Goal: Information Seeking & Learning: Learn about a topic

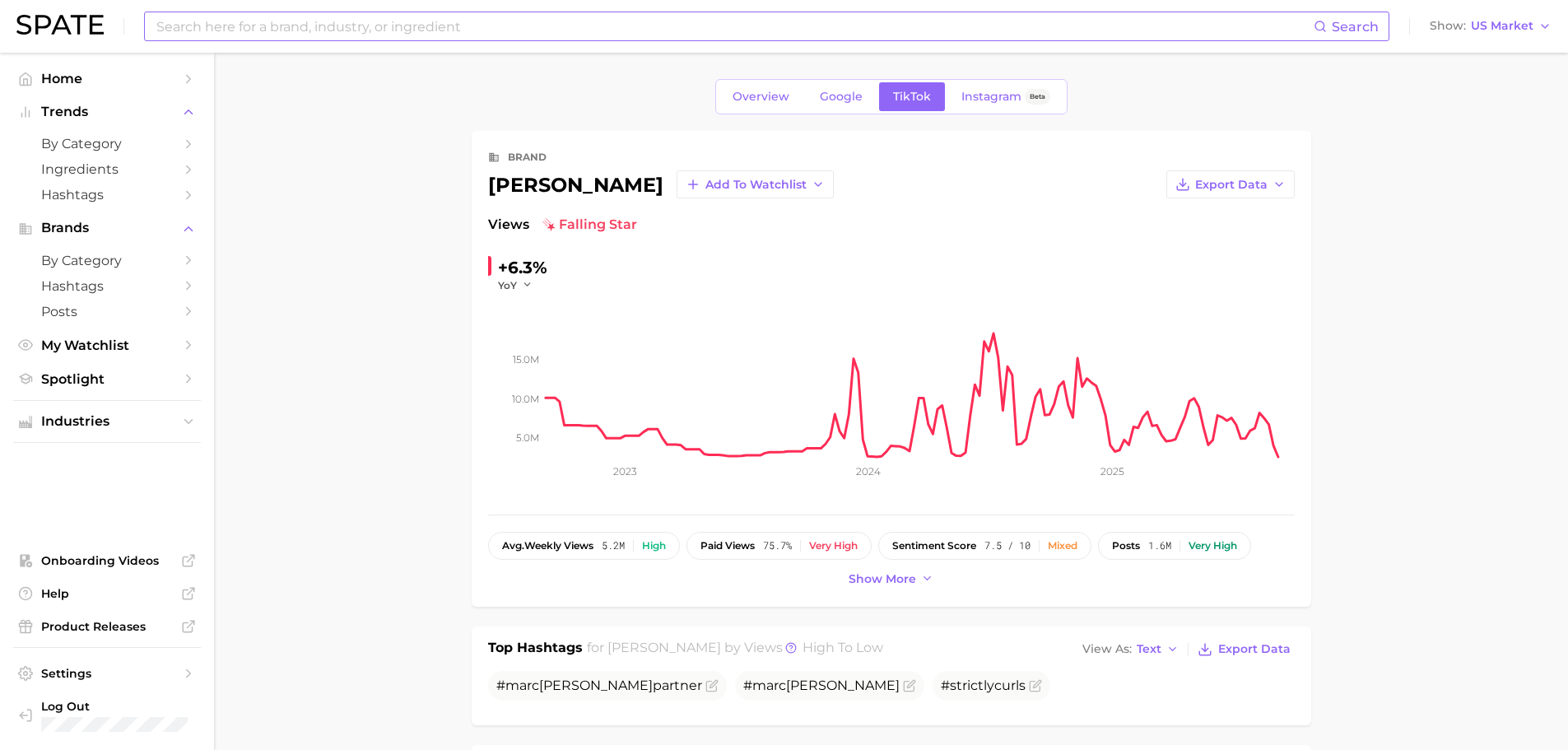
click at [441, 29] on input at bounding box center [734, 26] width 1159 height 28
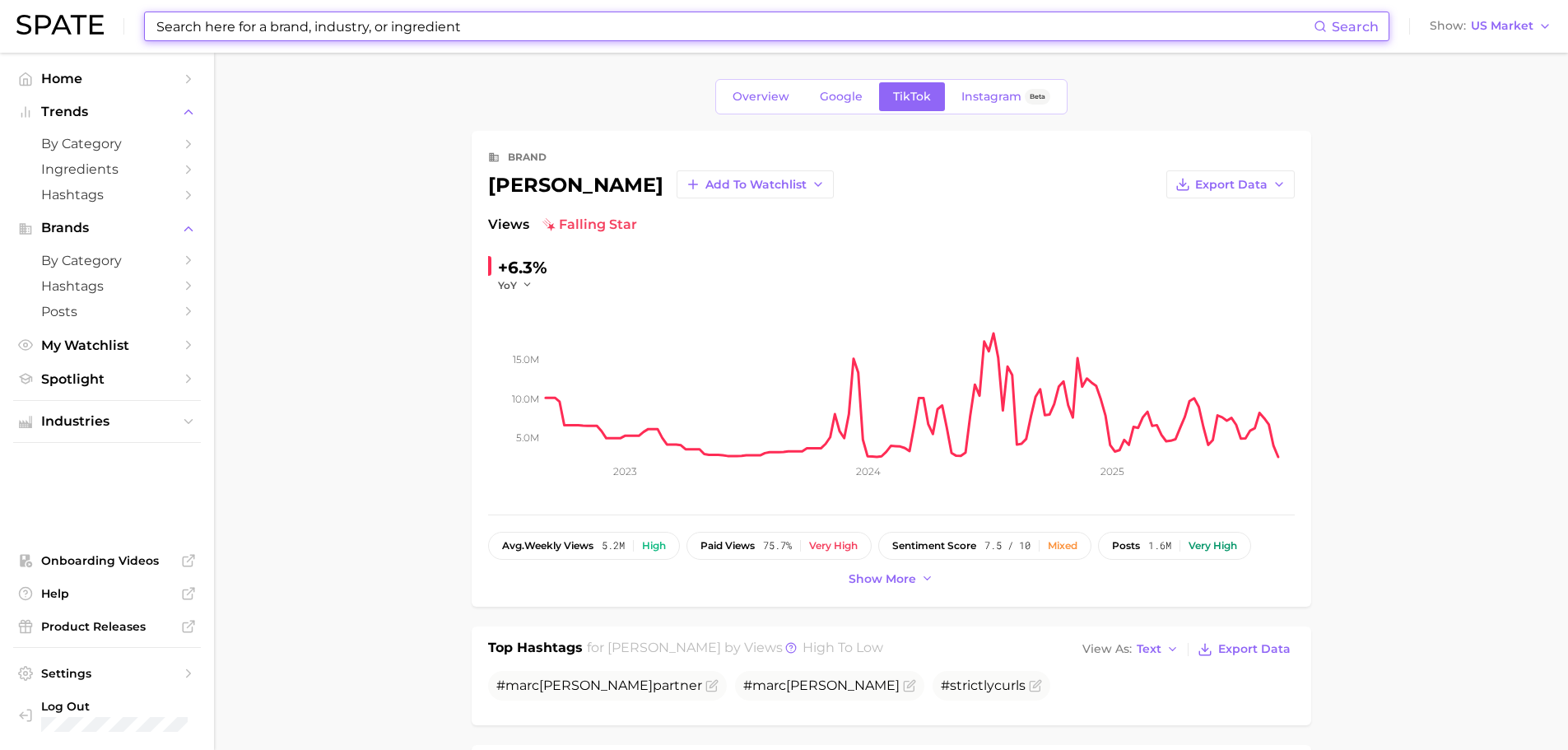
click at [411, 27] on input at bounding box center [734, 26] width 1159 height 28
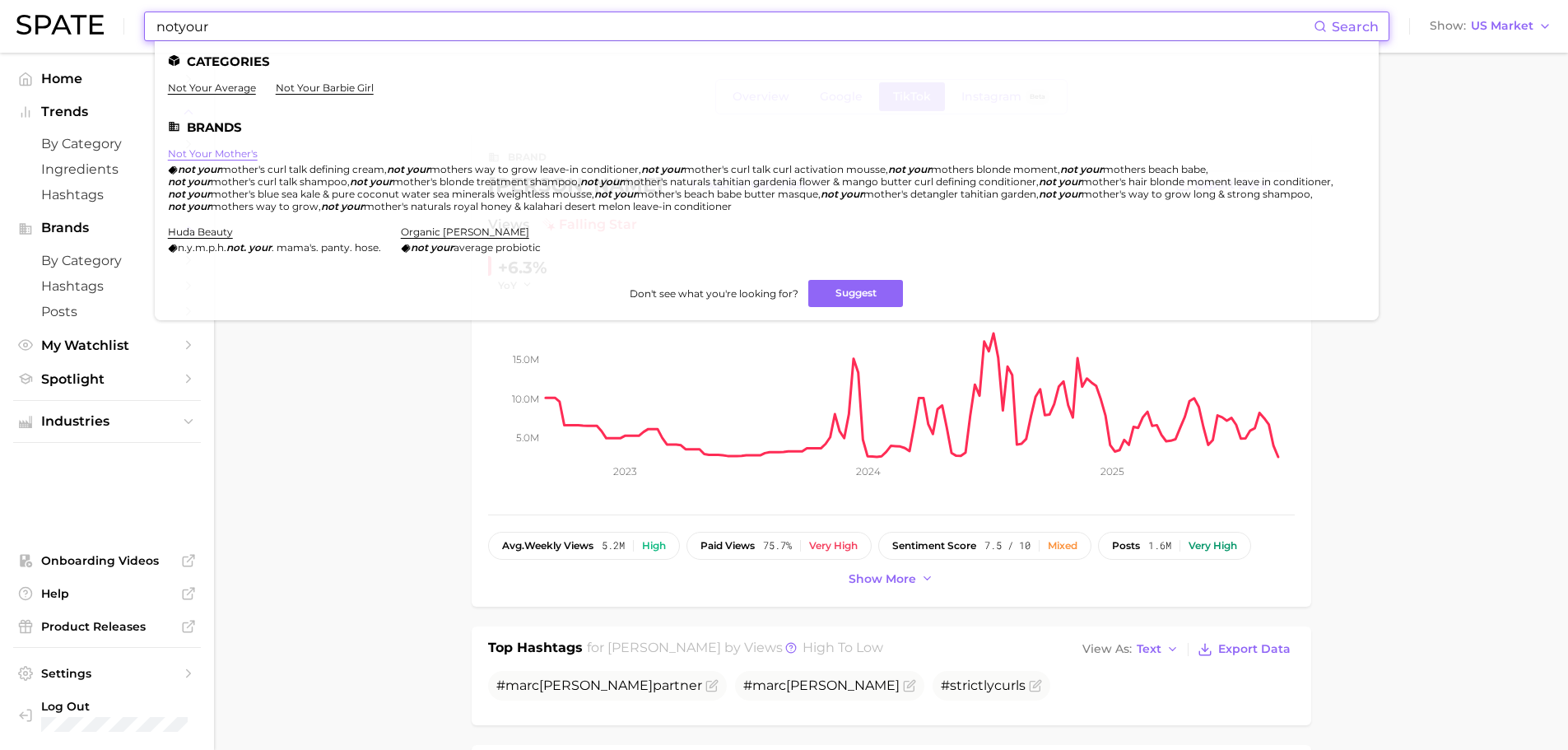
type input "notyour"
click at [238, 155] on link "not your mother's" at bounding box center [212, 153] width 90 height 12
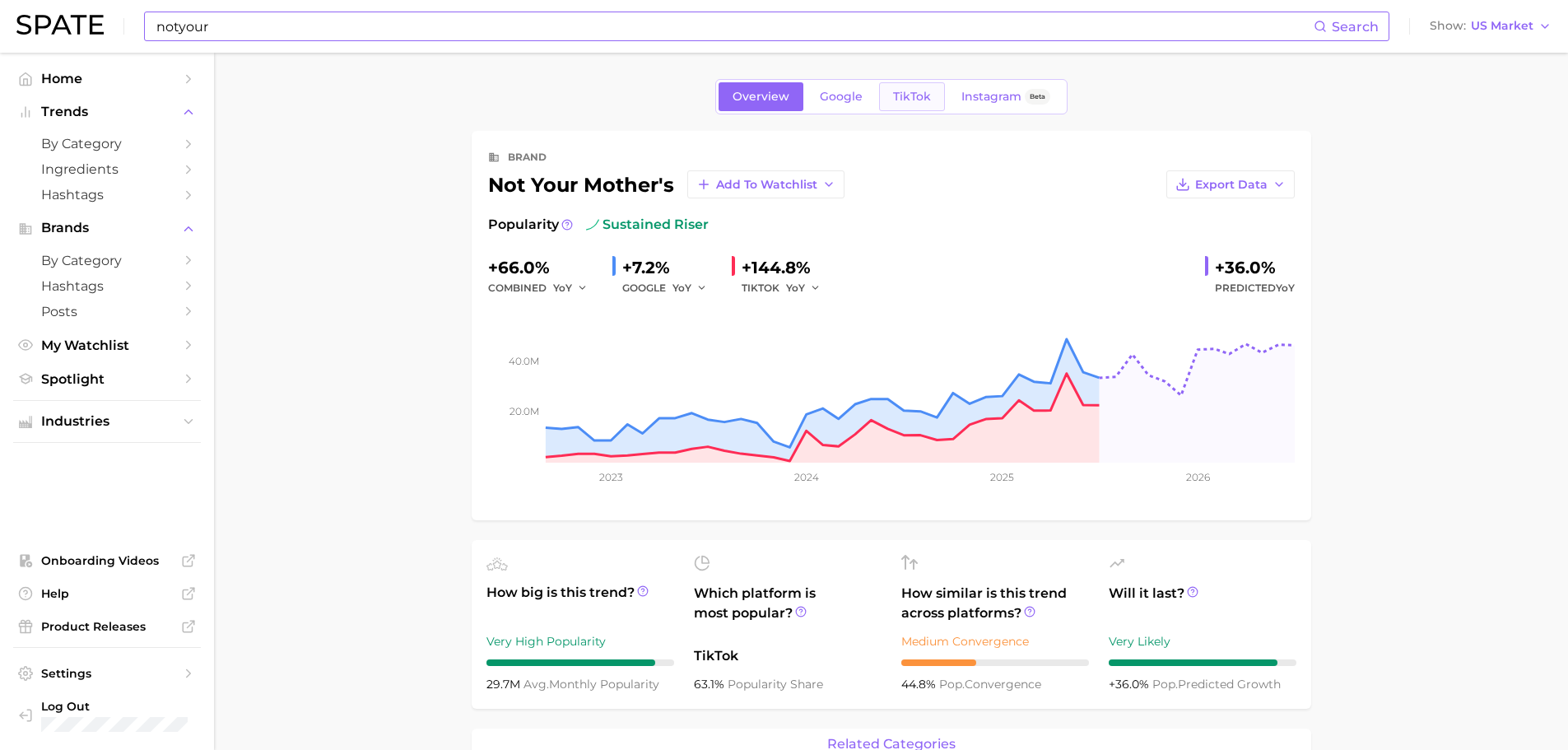
click at [911, 102] on span "TikTok" at bounding box center [912, 97] width 38 height 14
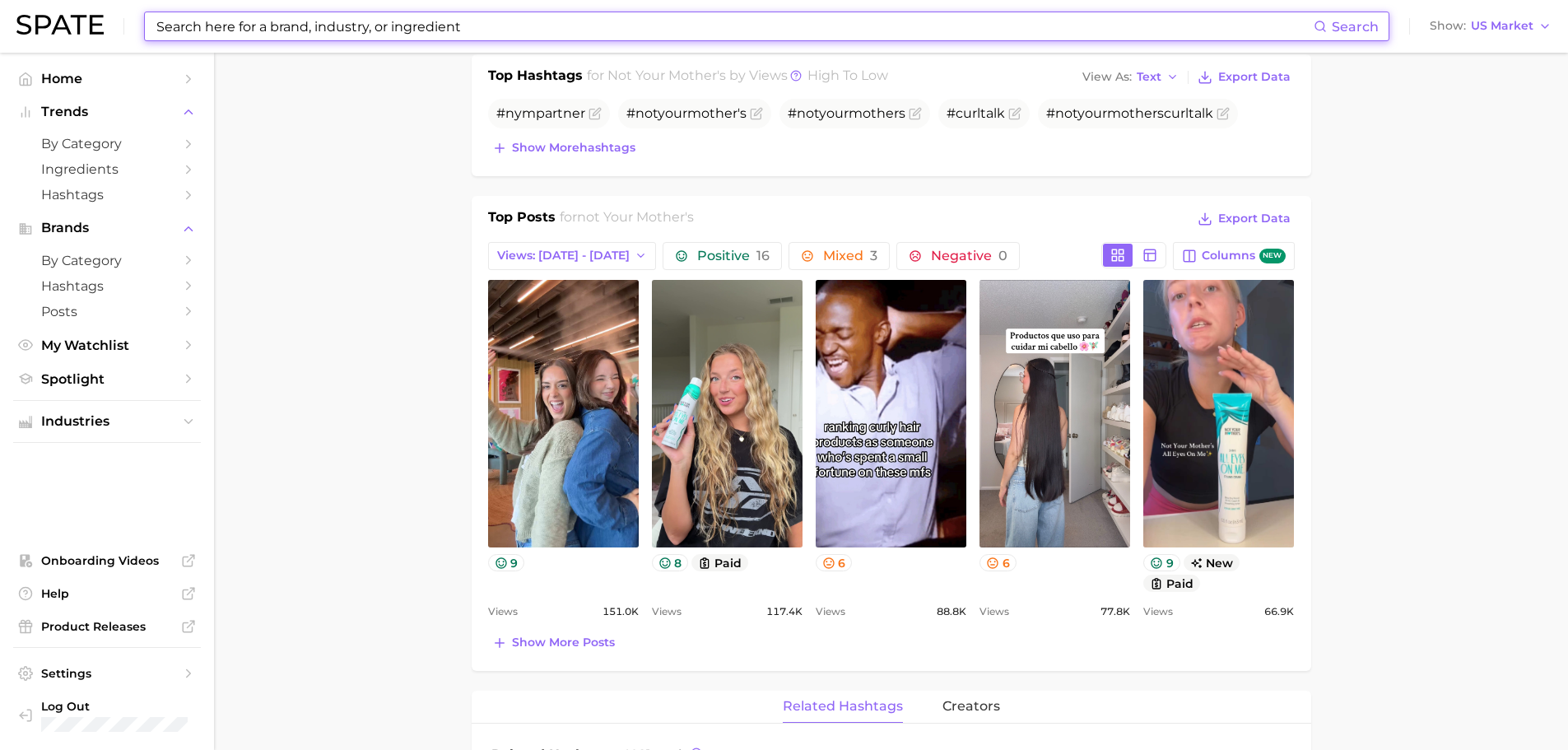
scroll to position [576, 0]
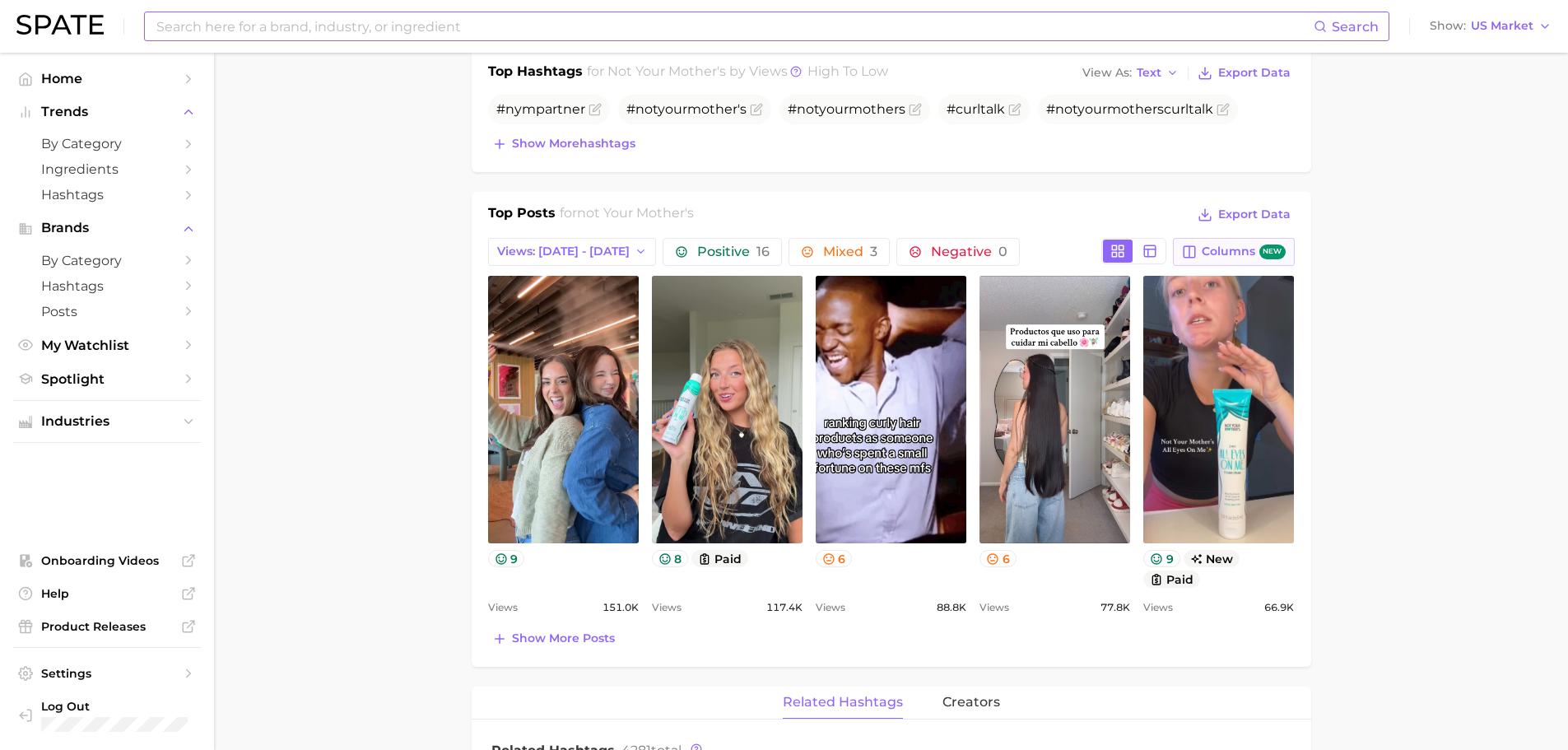
click at [1236, 246] on span "Columns new" at bounding box center [1243, 252] width 83 height 16
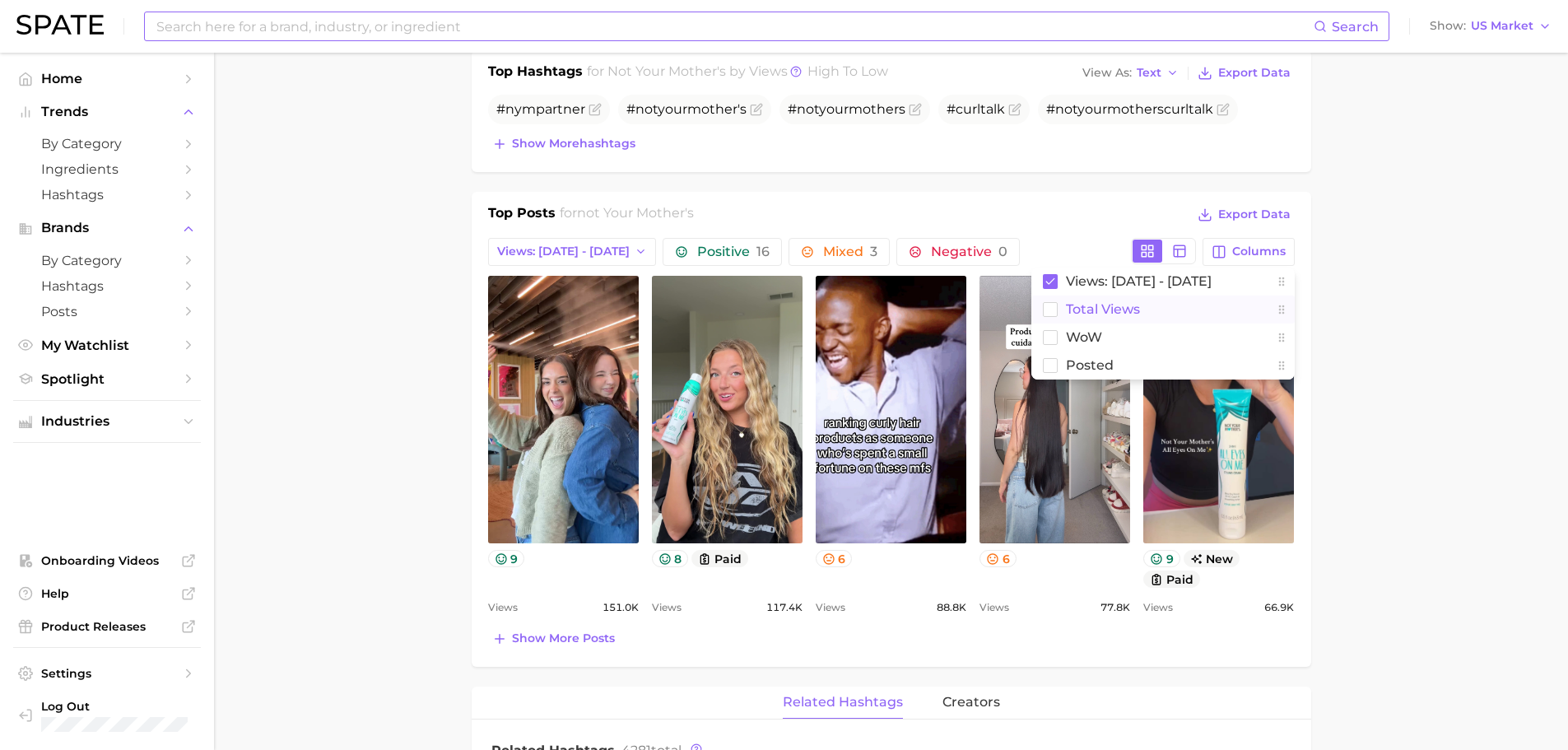
click at [1128, 302] on span "Total Views" at bounding box center [1103, 309] width 74 height 14
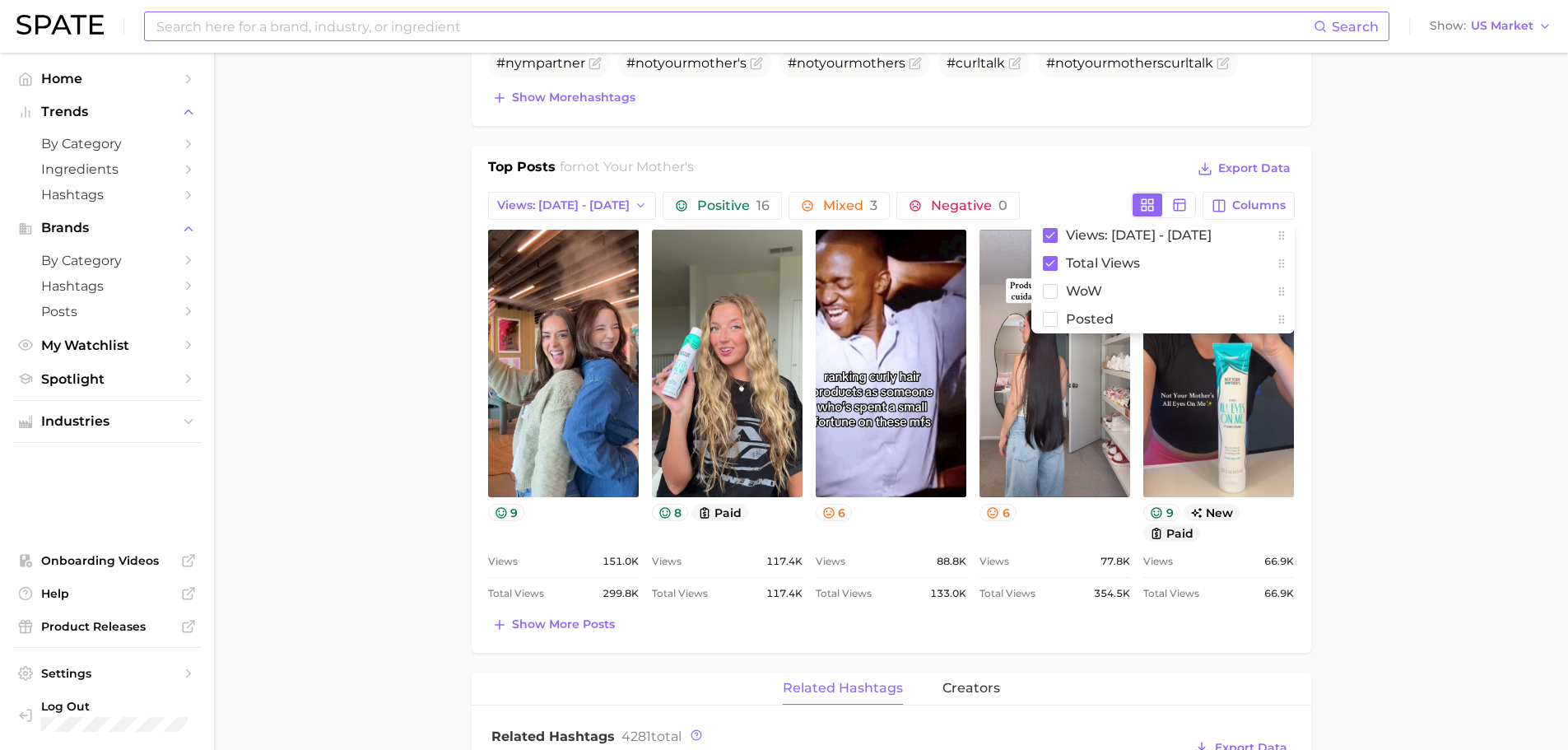
scroll to position [659, 0]
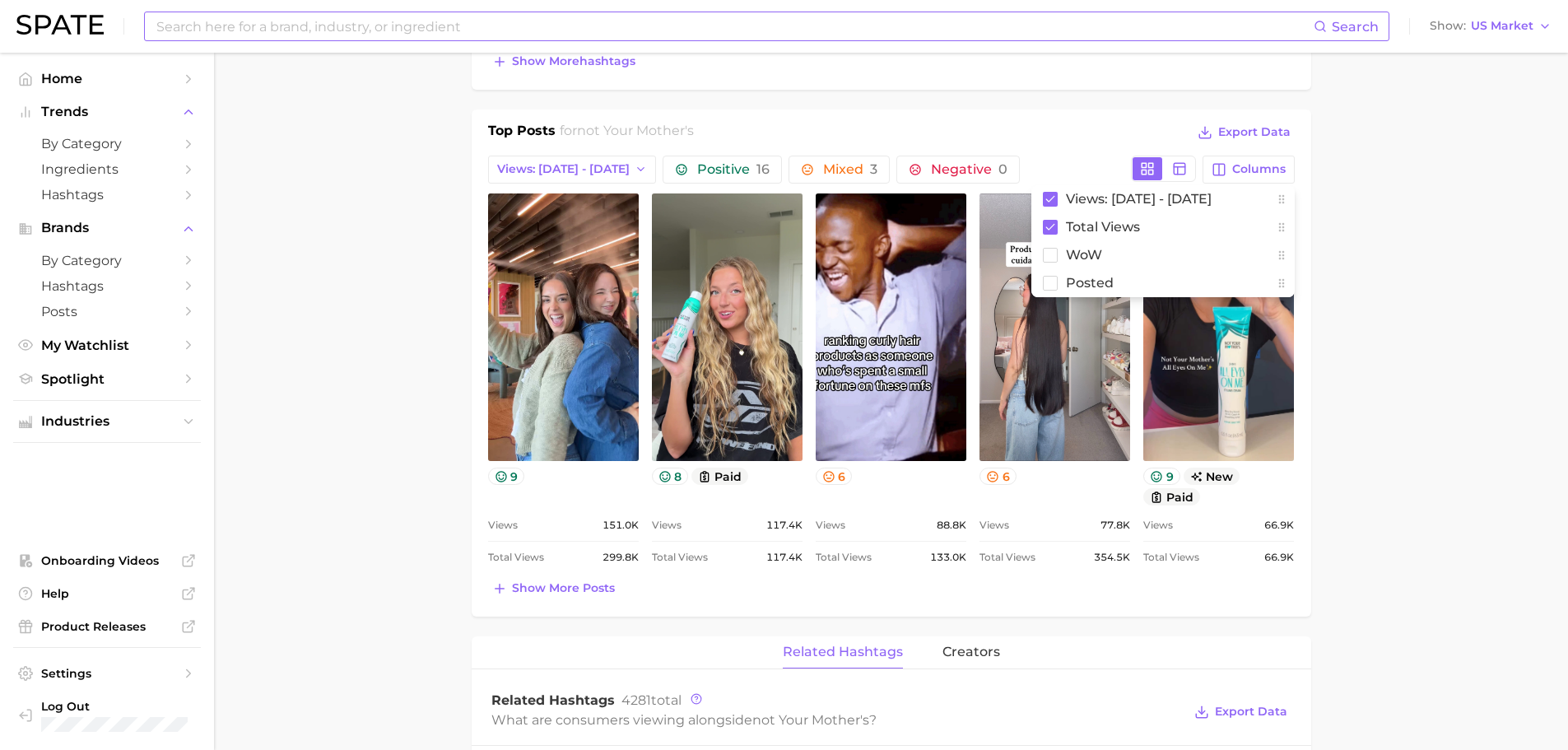
click at [382, 610] on main "Overview Google TikTok Instagram Beta brand not your mother's Add to Watchlist …" at bounding box center [891, 547] width 1355 height 2306
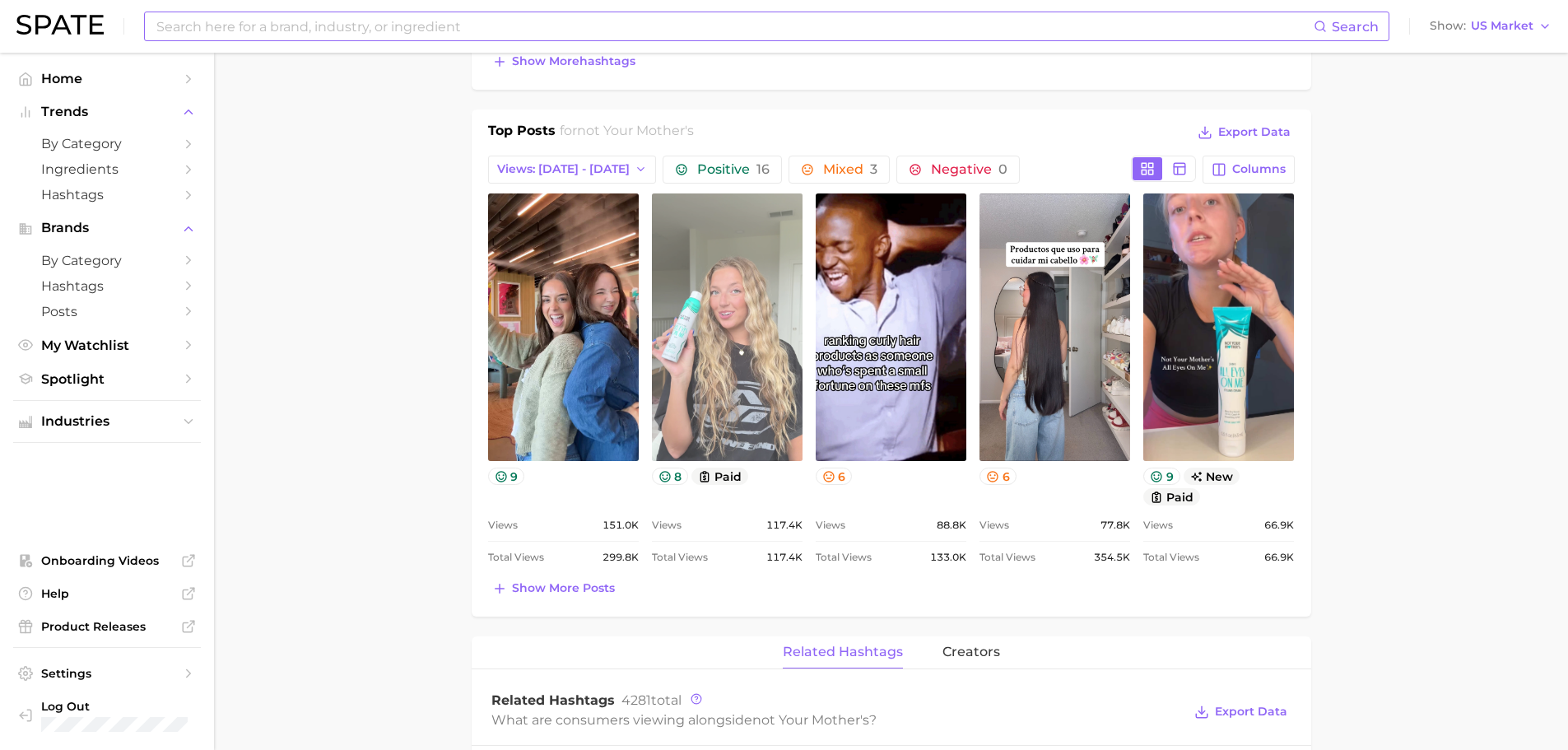
click at [686, 400] on link "view post on TikTok" at bounding box center [727, 327] width 150 height 268
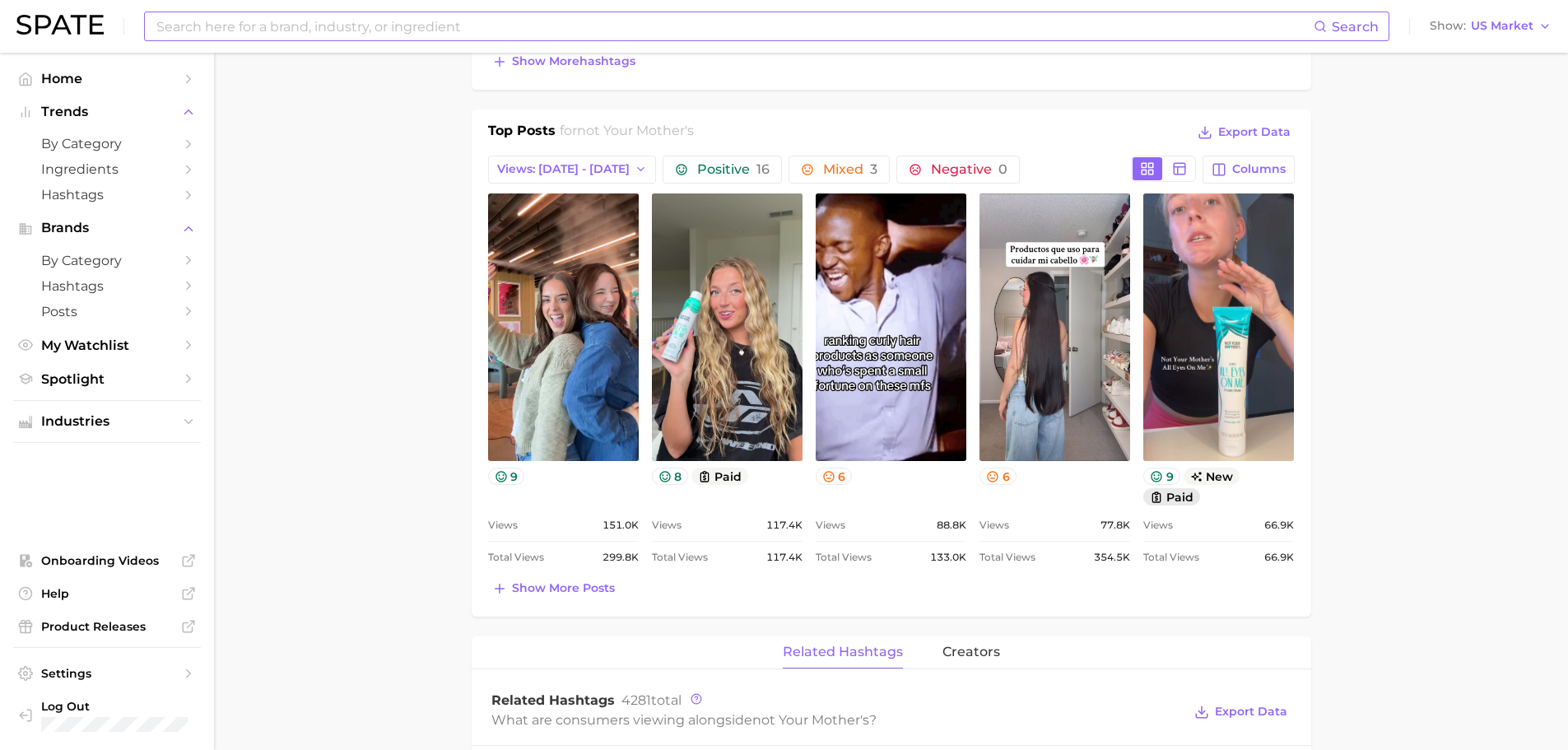
click at [1162, 501] on icon at bounding box center [1156, 497] width 13 height 13
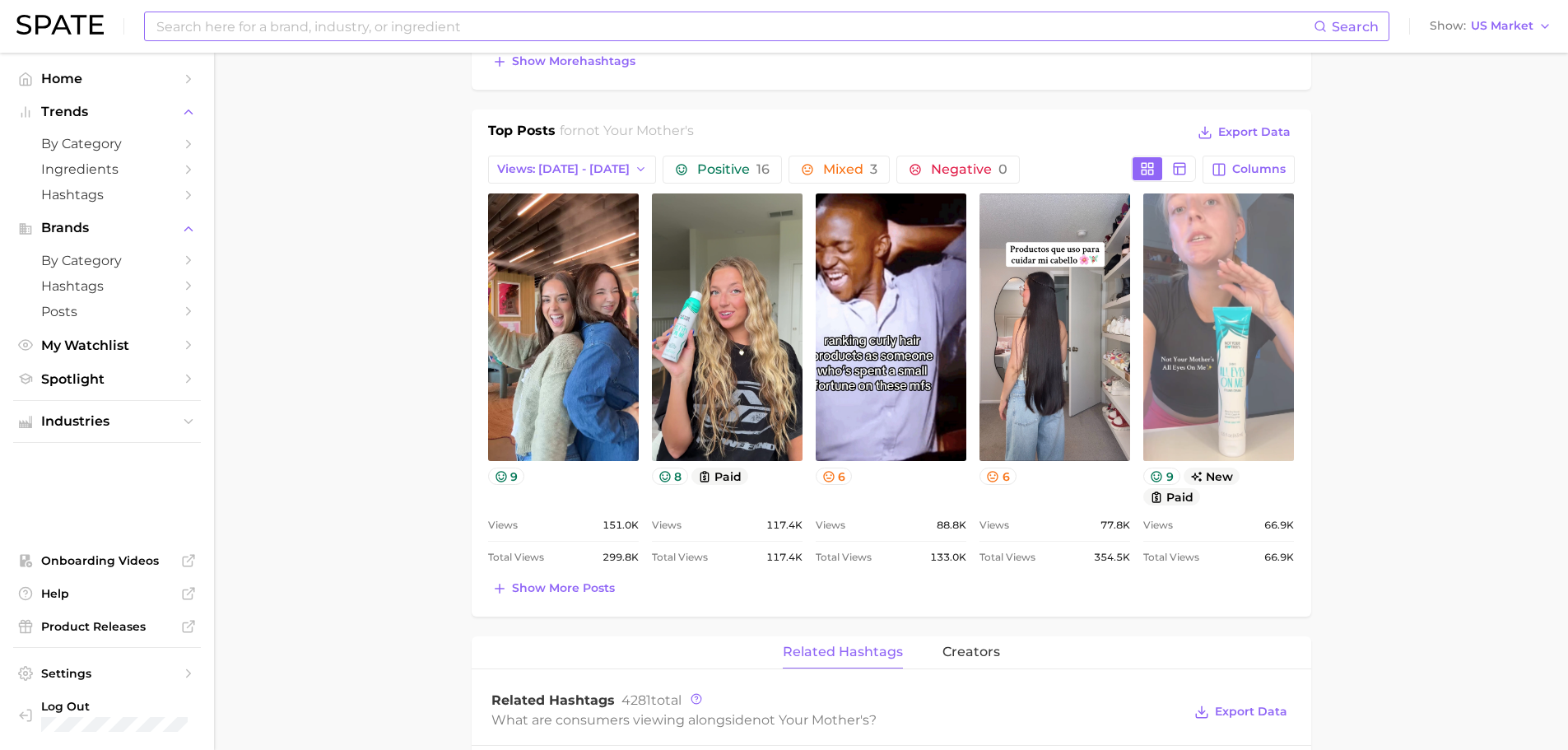
click at [1230, 417] on link "view post on TikTok" at bounding box center [1218, 327] width 150 height 268
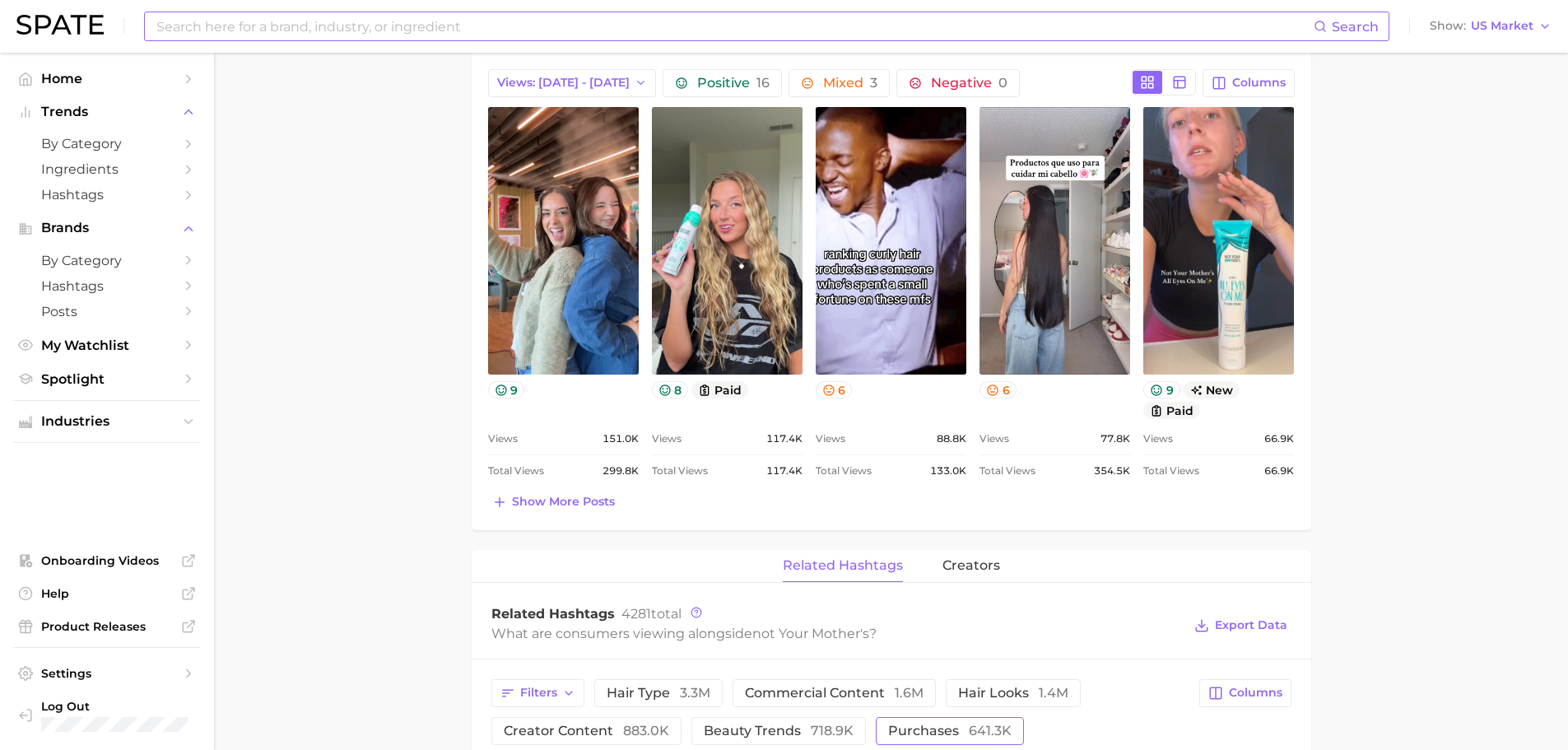
scroll to position [741, 0]
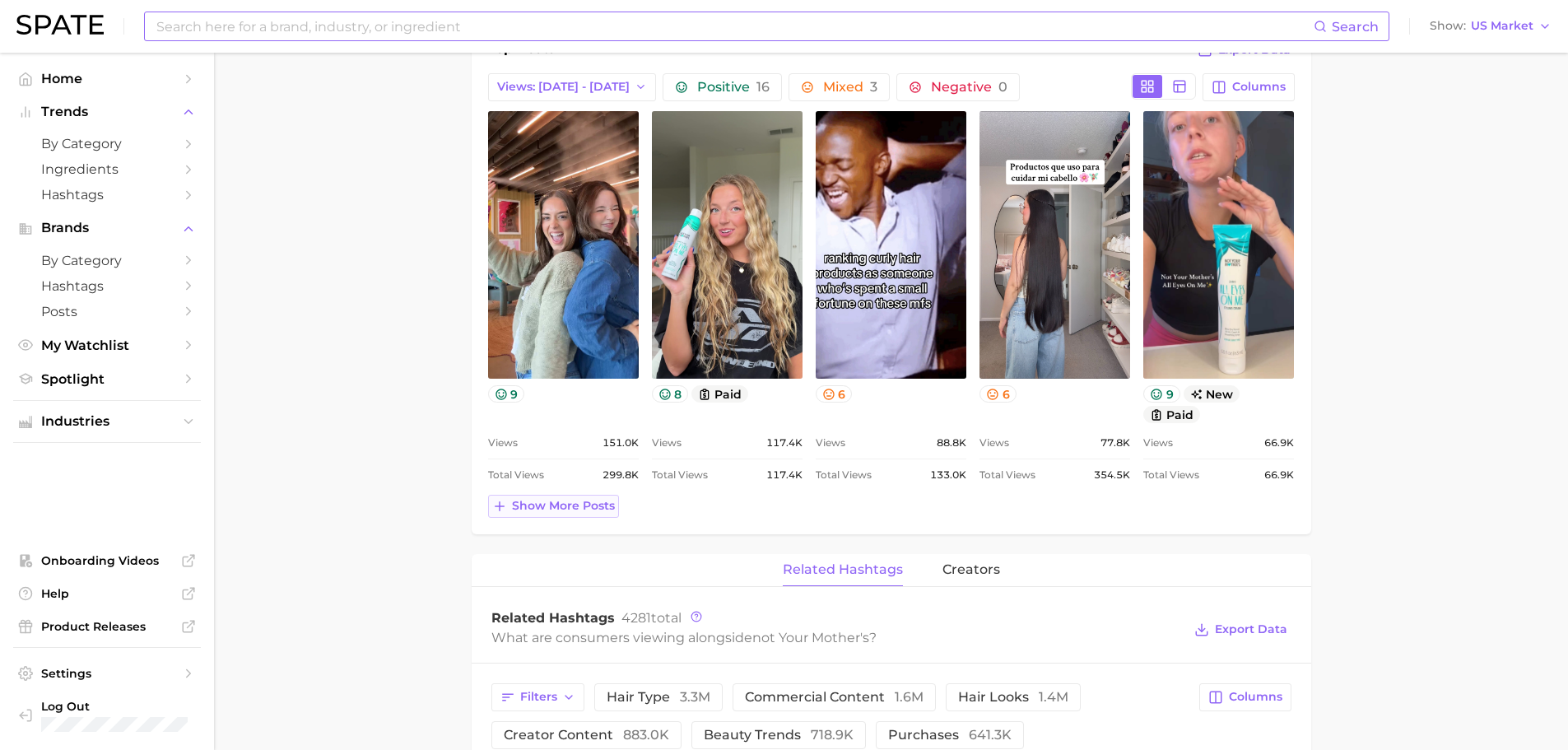
click at [585, 507] on span "Show more posts" at bounding box center [563, 506] width 103 height 14
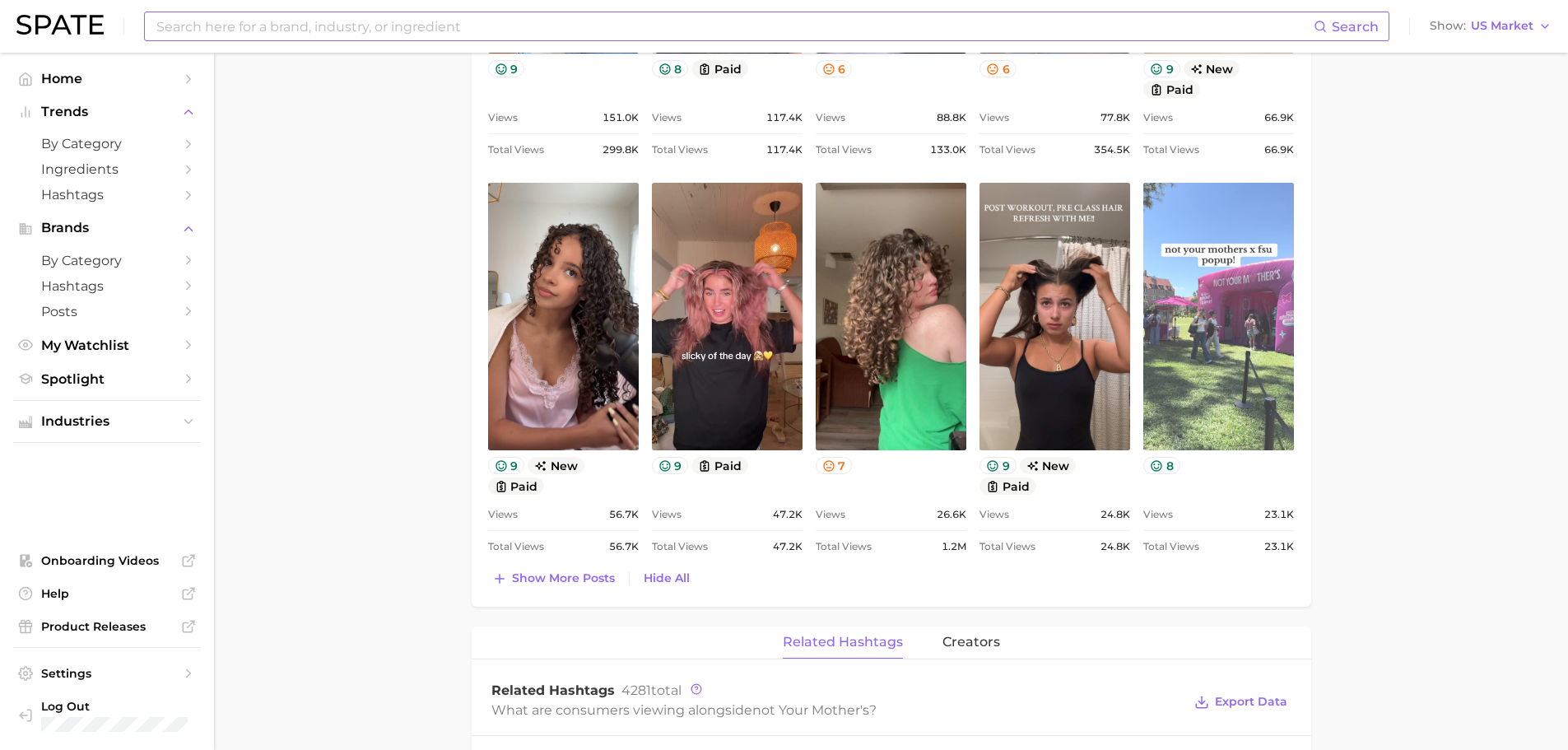
scroll to position [1235, 0]
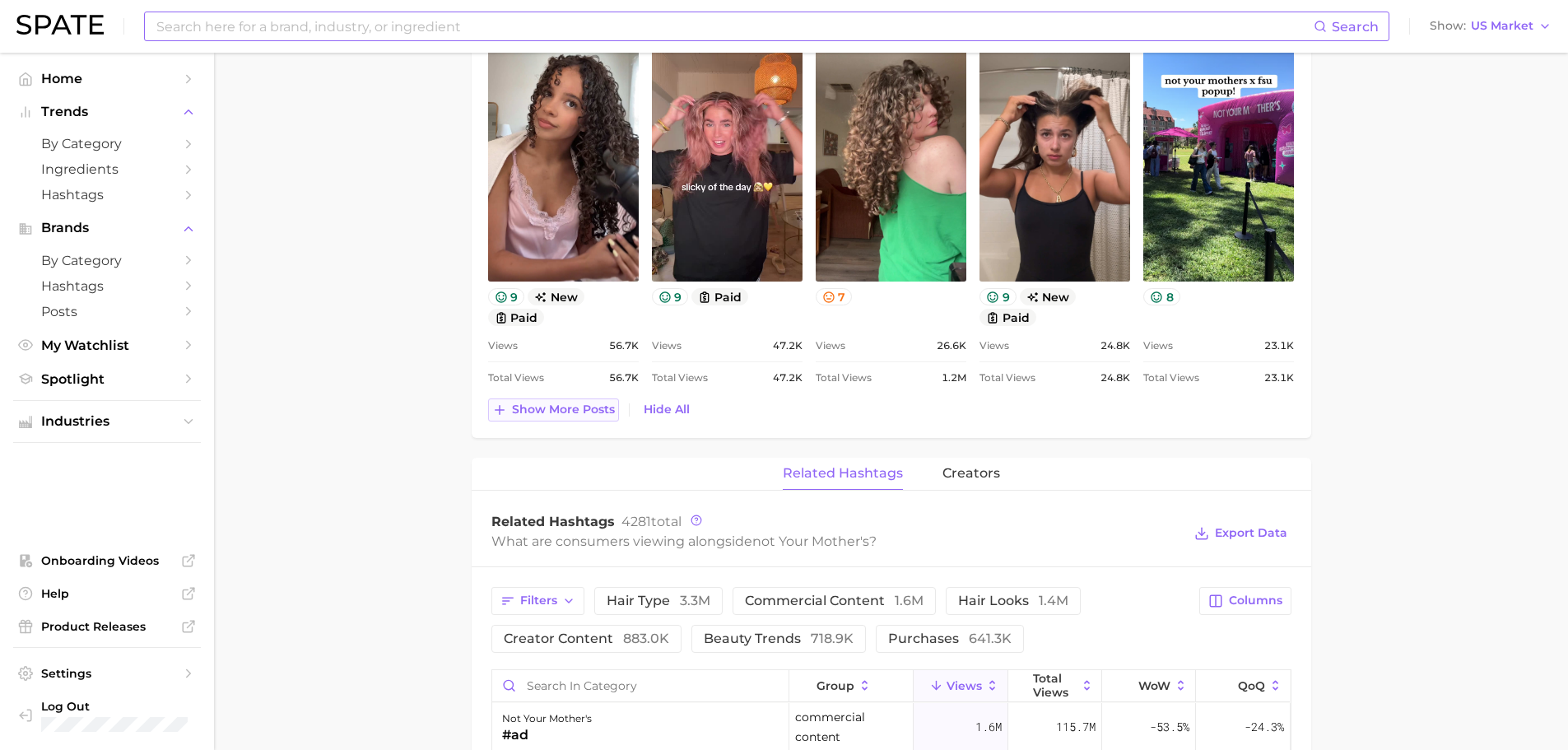
click at [563, 412] on span "Show more posts" at bounding box center [563, 409] width 103 height 14
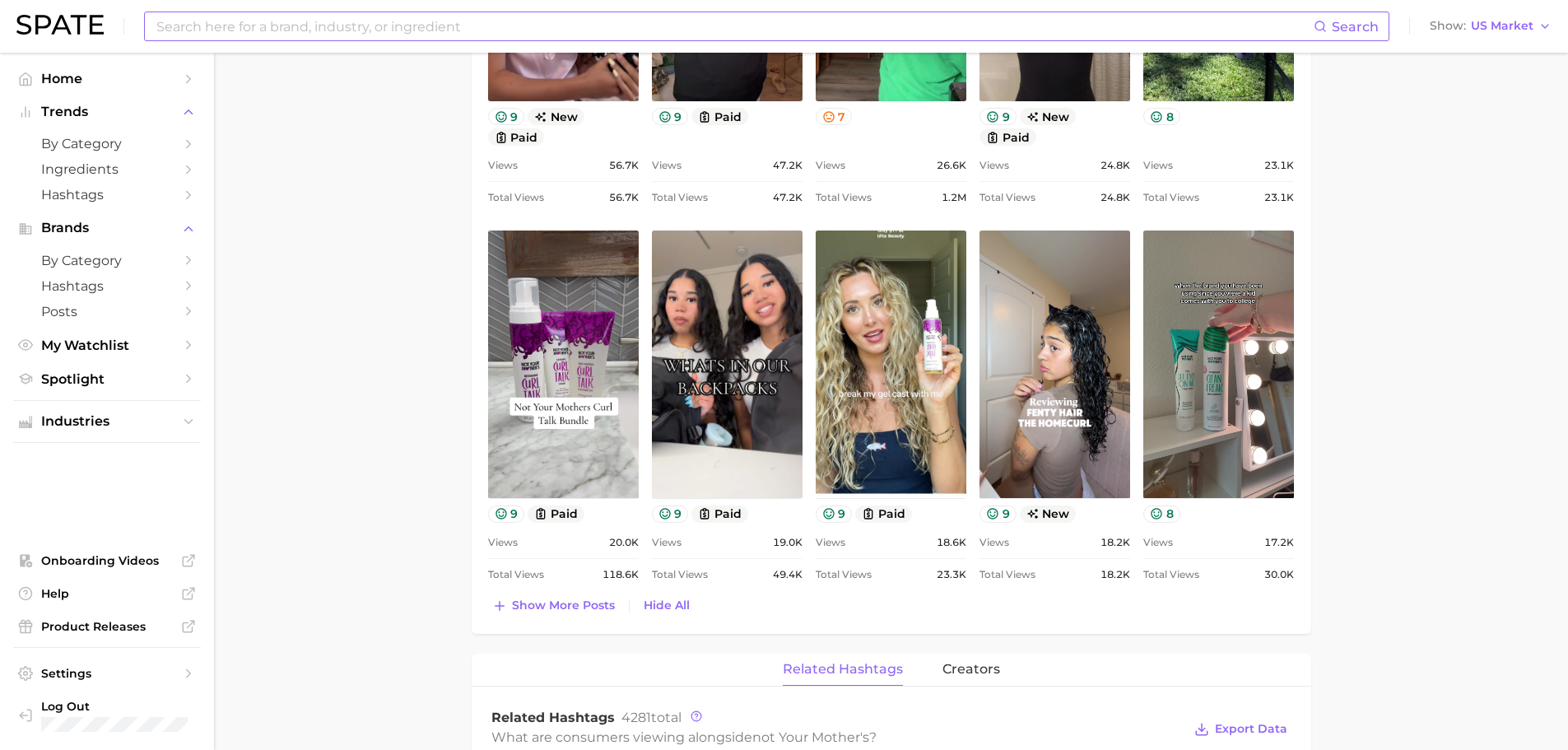
scroll to position [1564, 0]
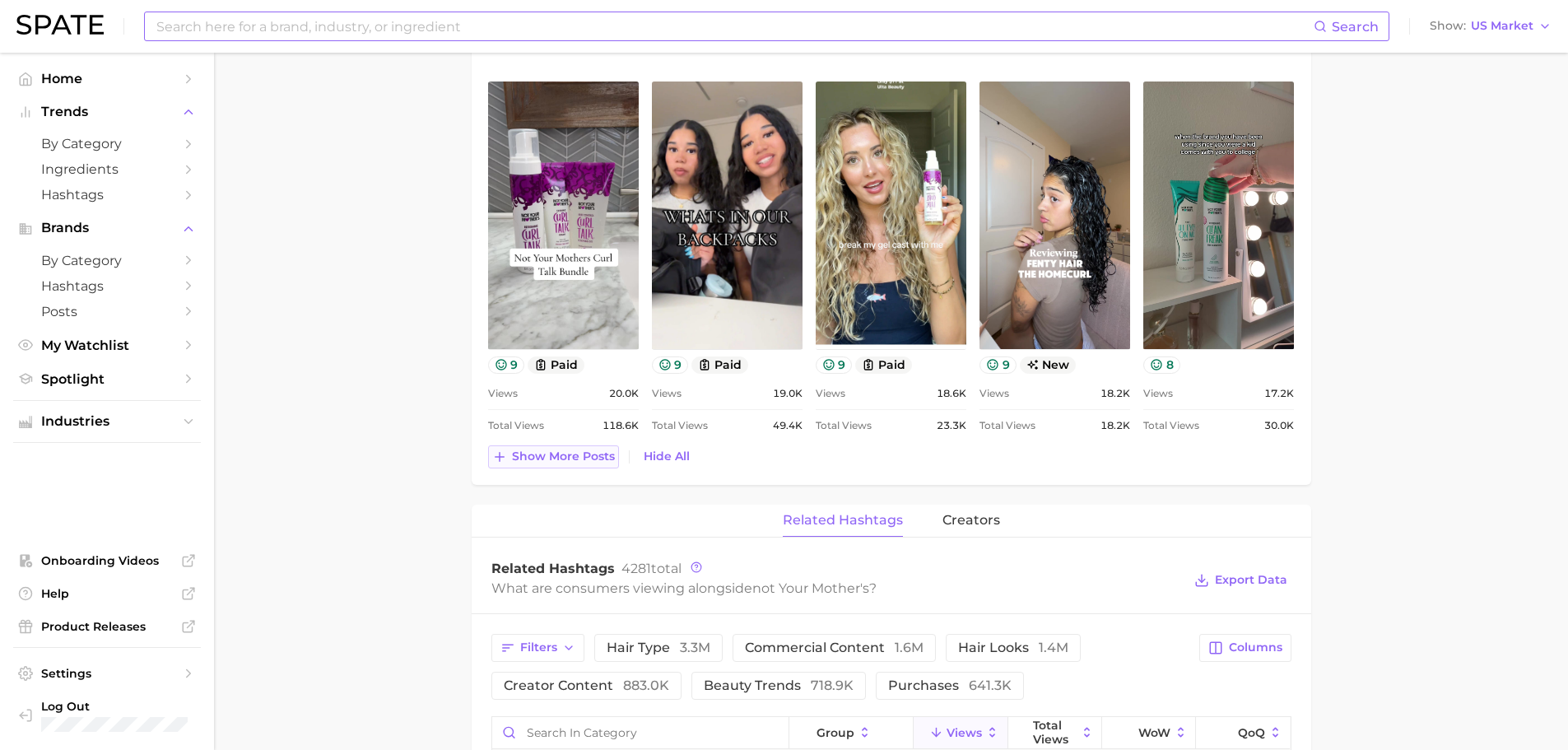
click at [580, 461] on span "Show more posts" at bounding box center [563, 457] width 103 height 14
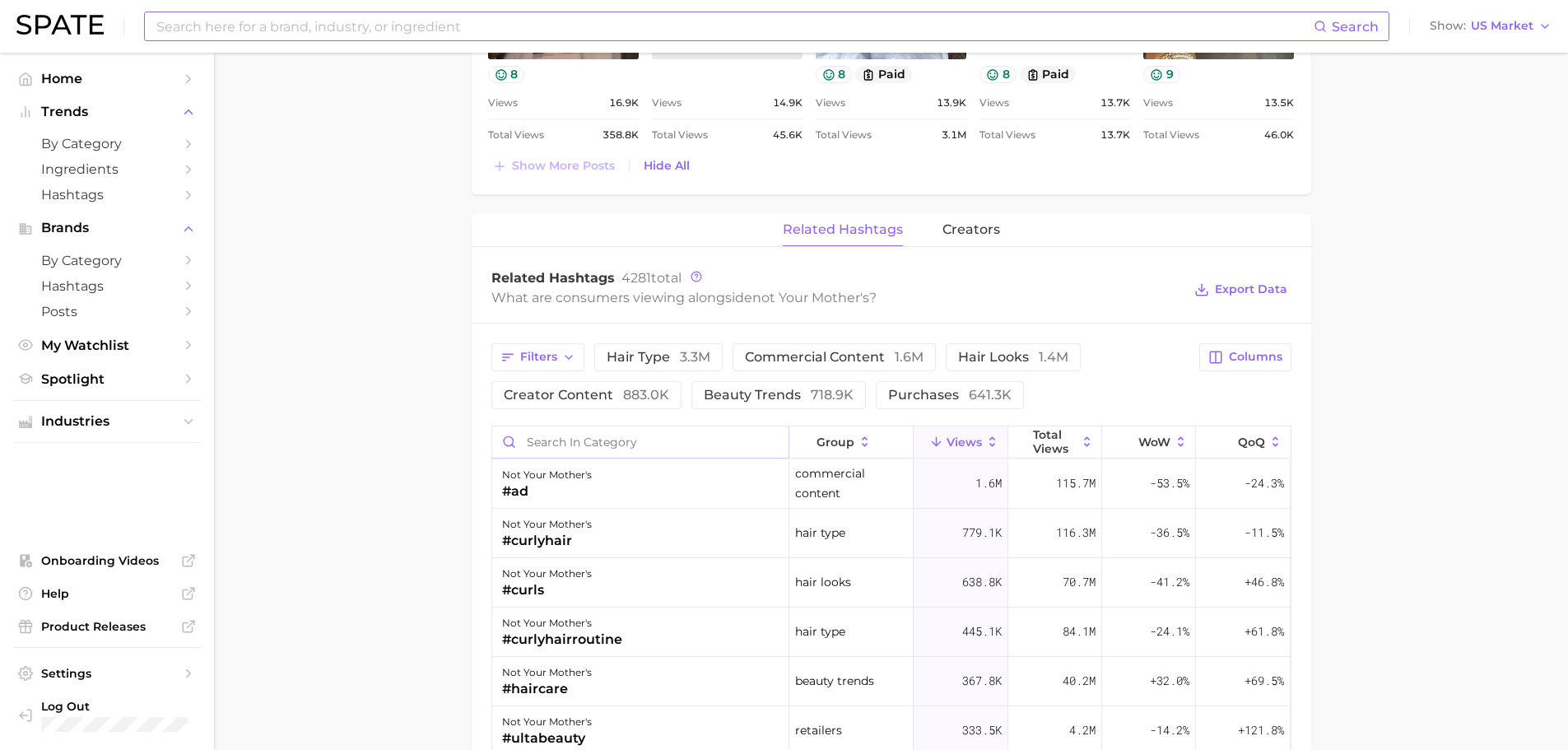
scroll to position [2387, 0]
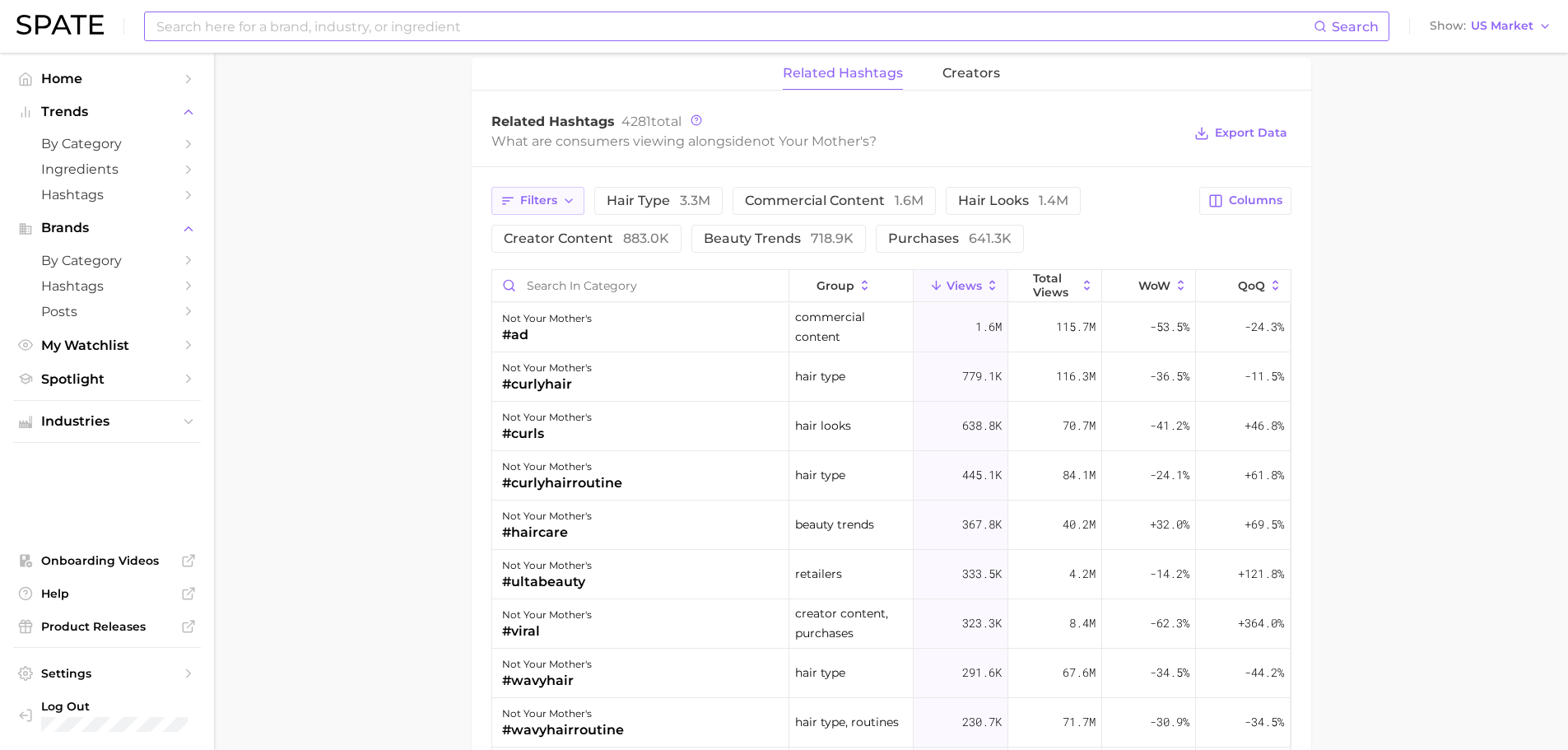
click at [515, 205] on icon "button" at bounding box center [508, 201] width 15 height 15
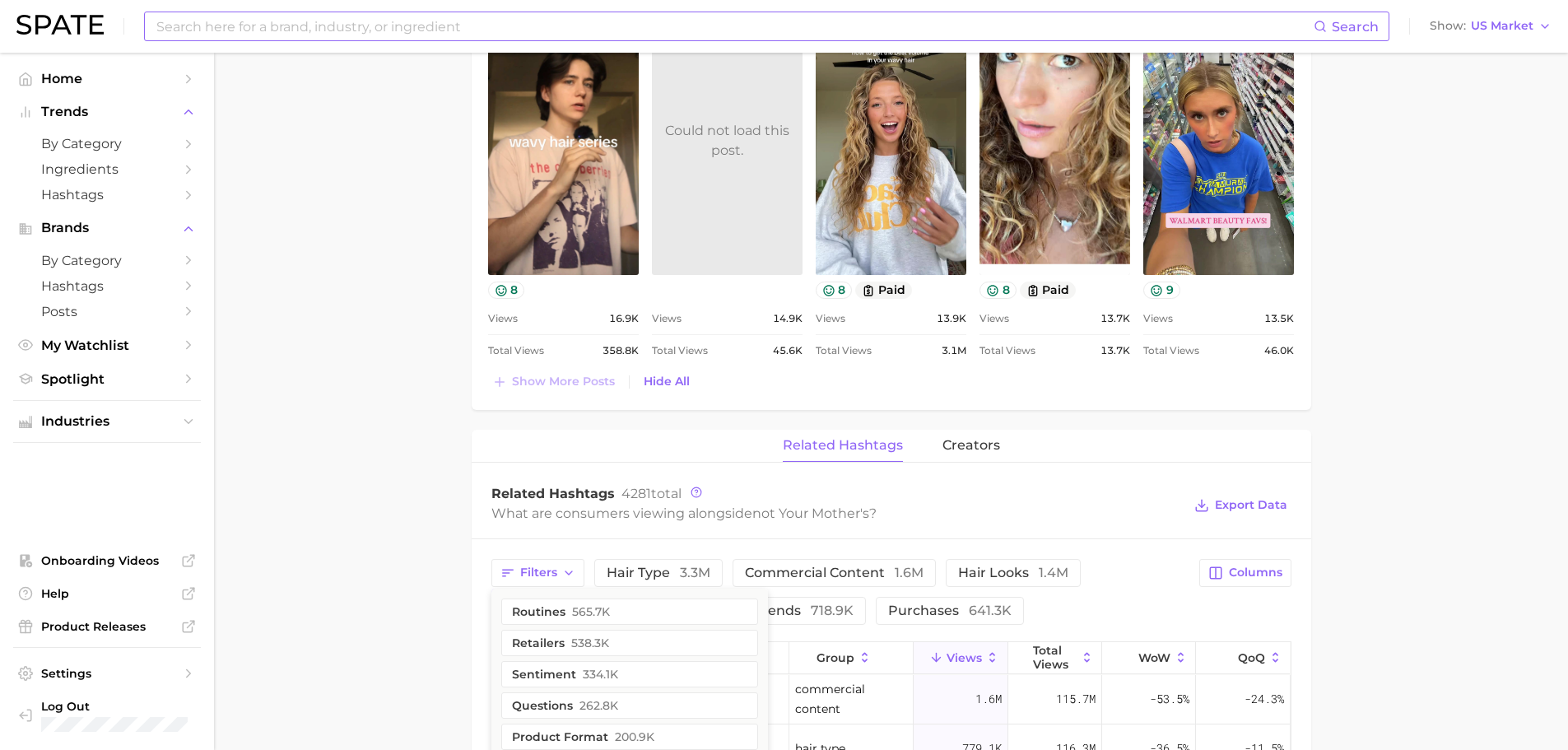
scroll to position [2129, 0]
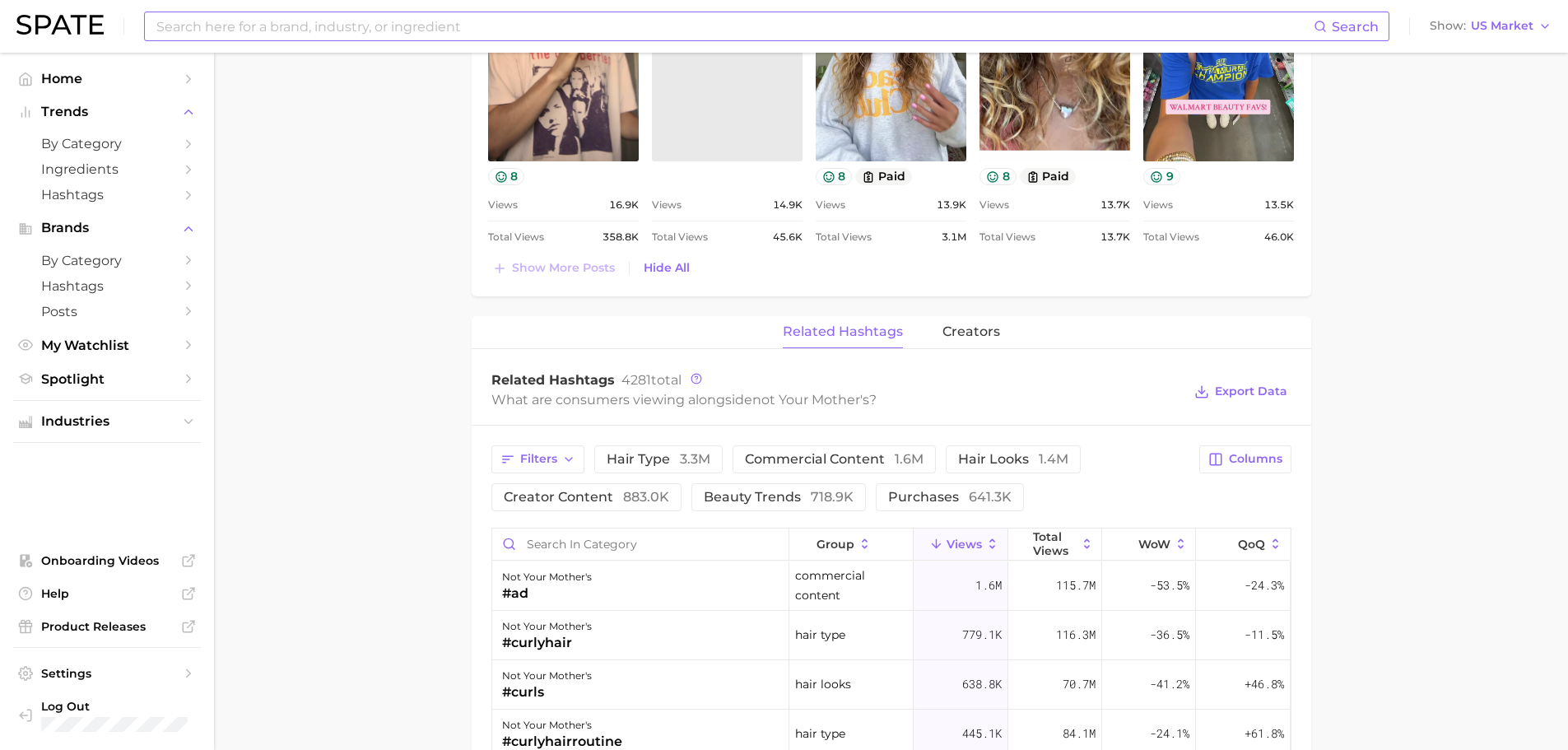
click at [438, 35] on input at bounding box center [734, 26] width 1159 height 28
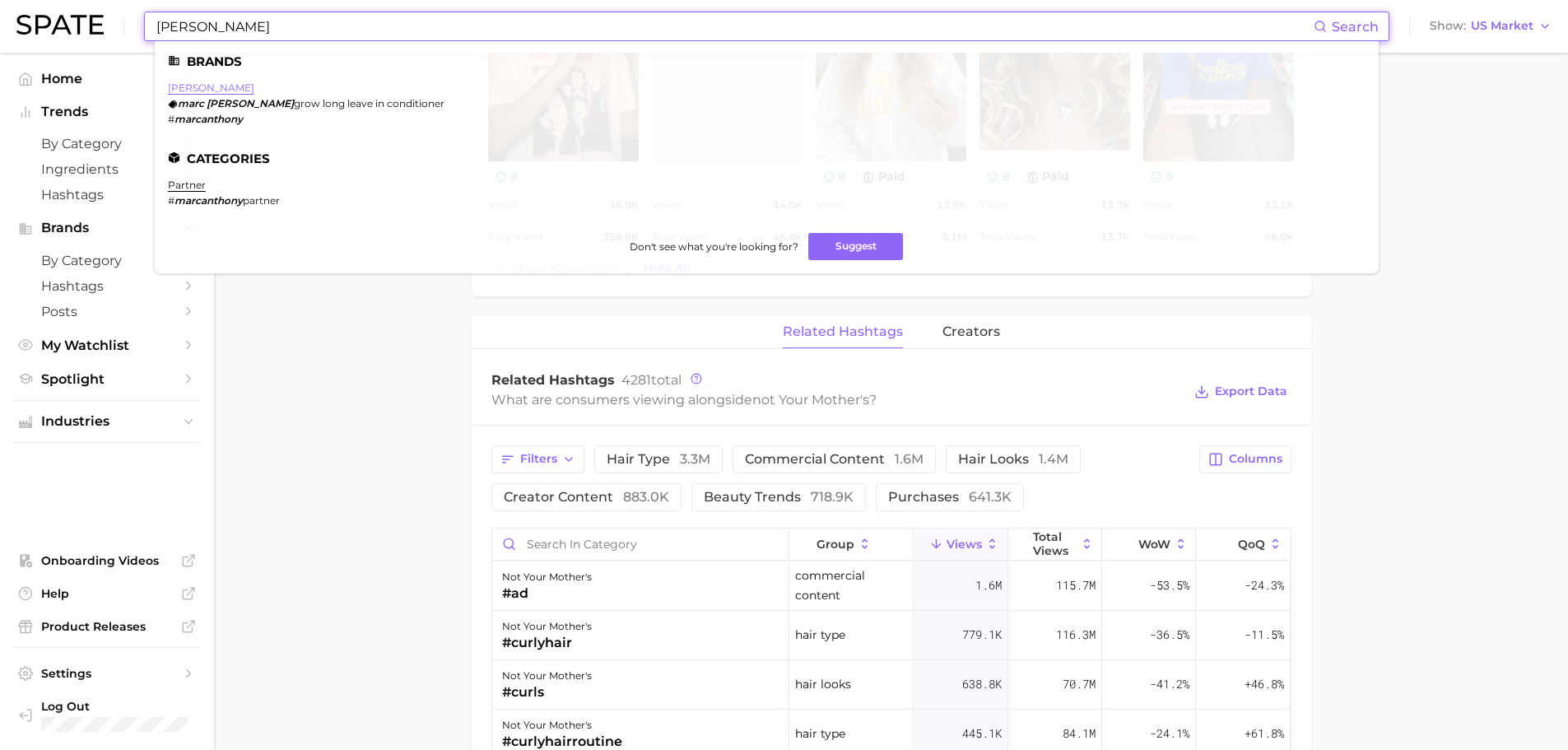
type input "[PERSON_NAME]"
click at [219, 87] on link "[PERSON_NAME]" at bounding box center [210, 87] width 86 height 12
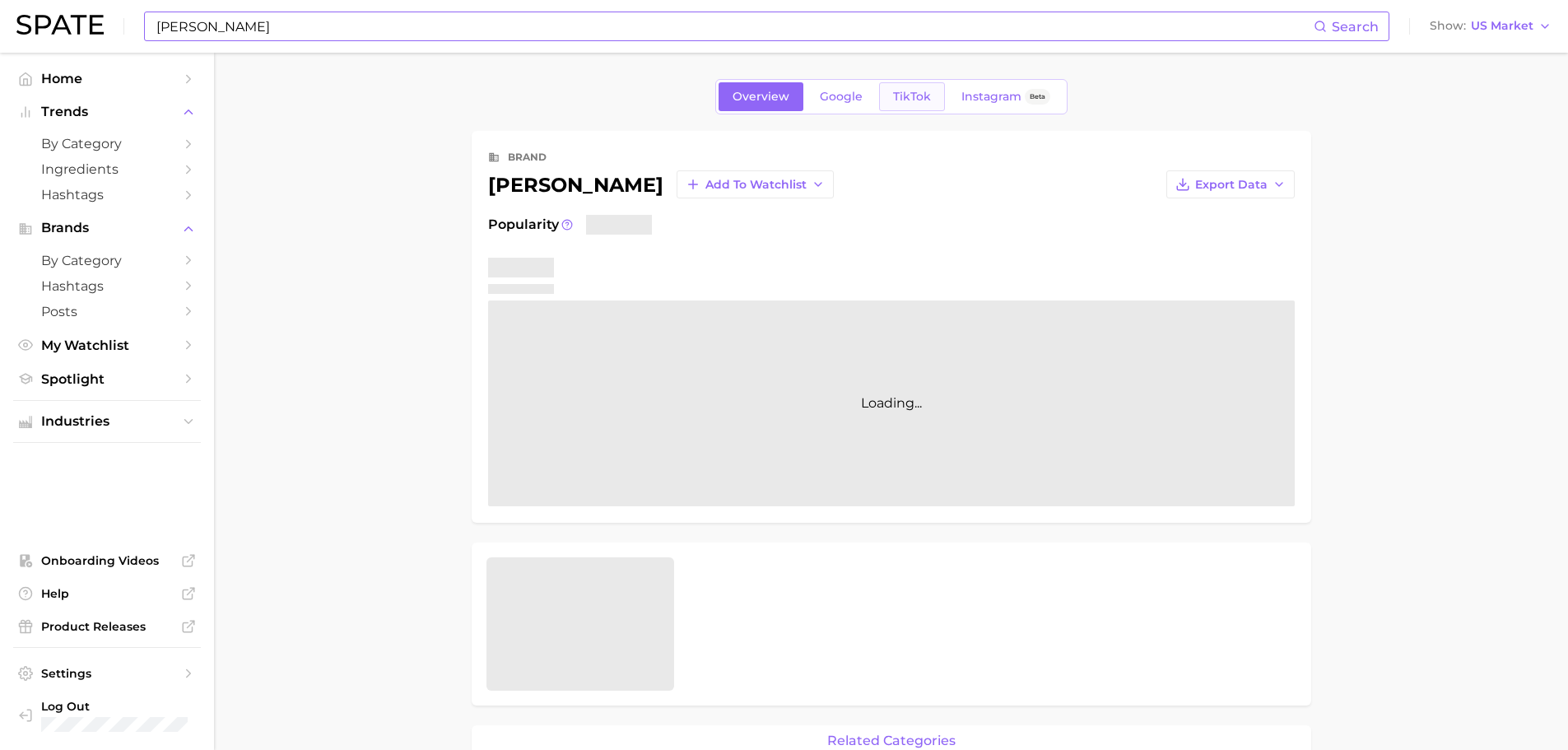
click at [901, 104] on link "TikTok" at bounding box center [912, 96] width 66 height 29
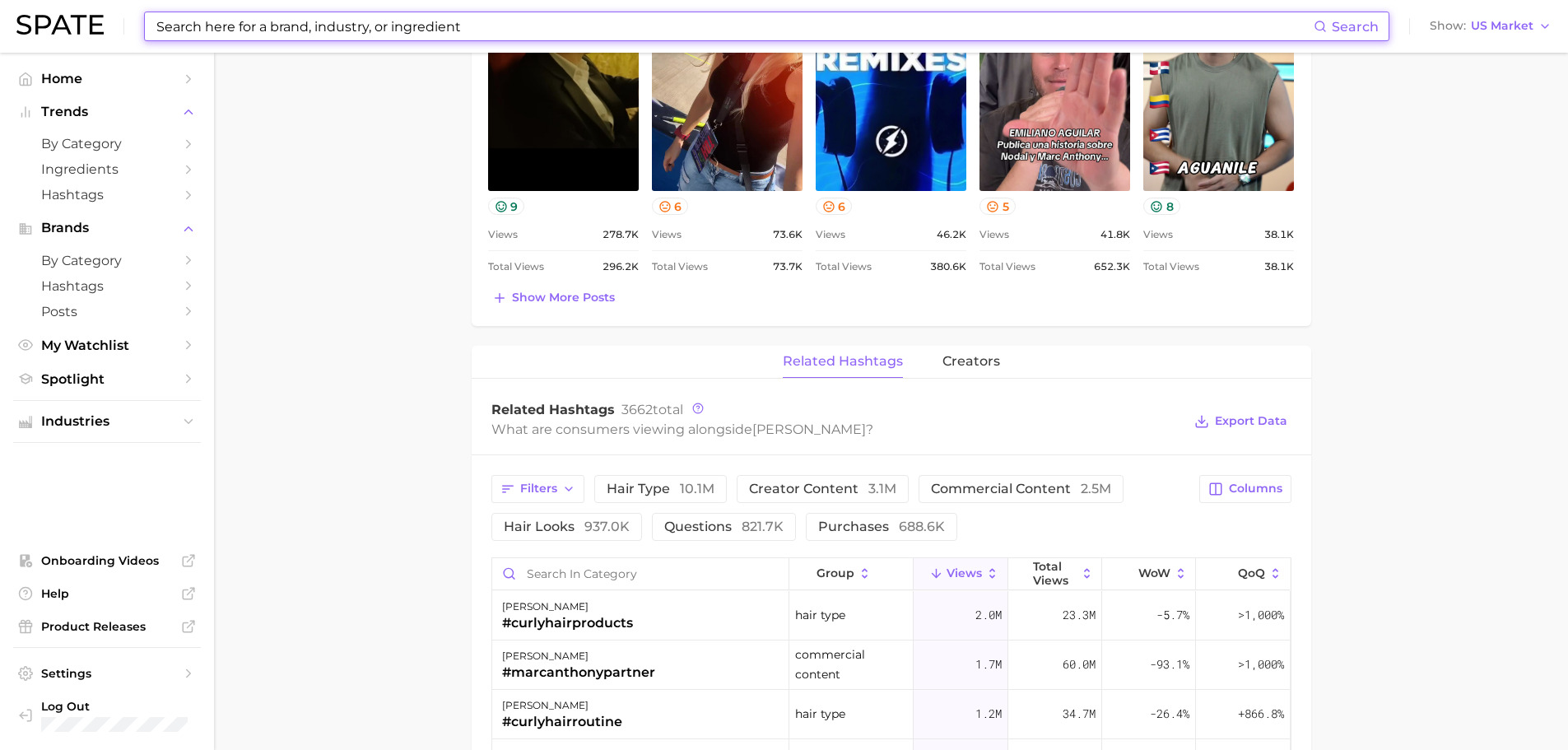
scroll to position [659, 0]
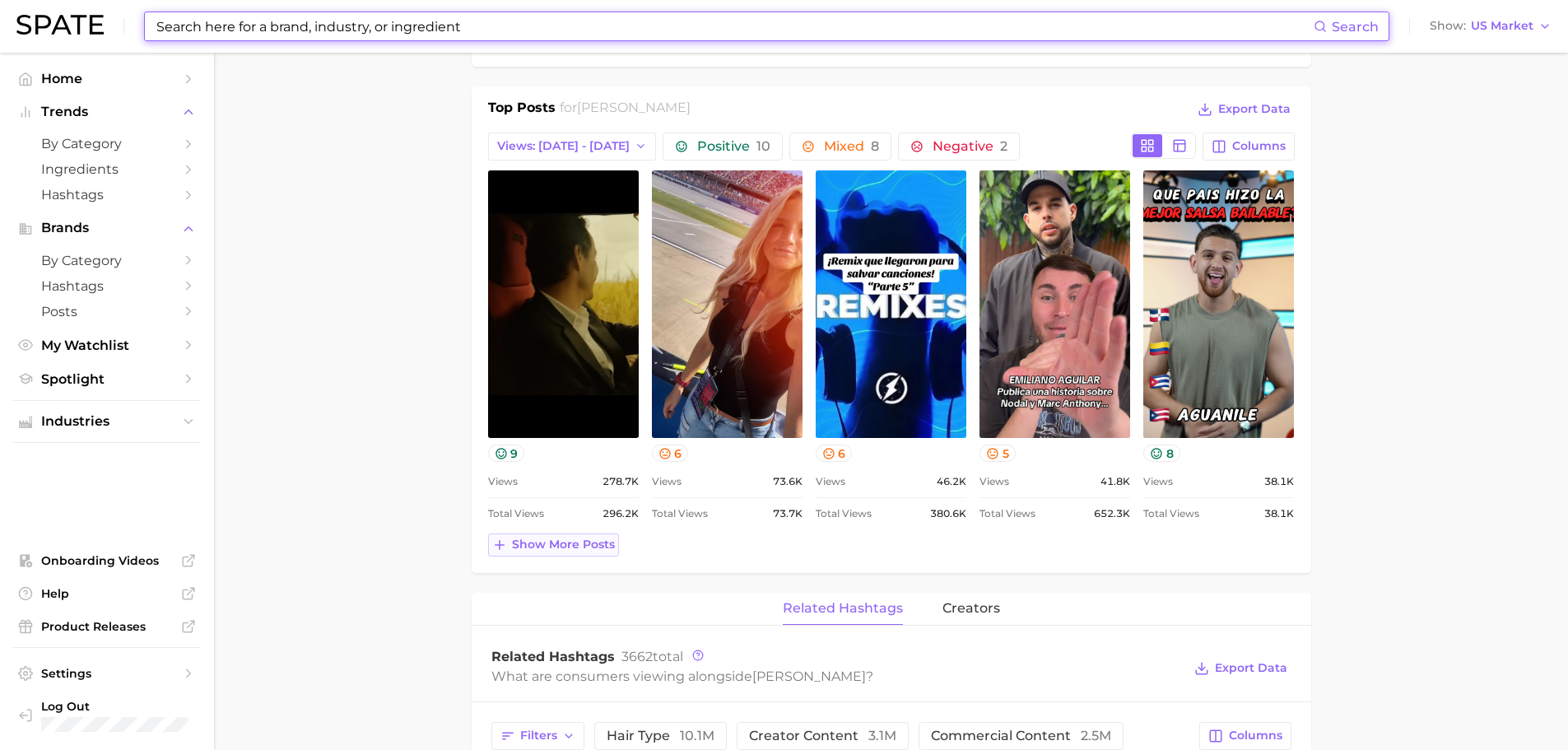
click at [545, 544] on span "Show more posts" at bounding box center [563, 544] width 103 height 14
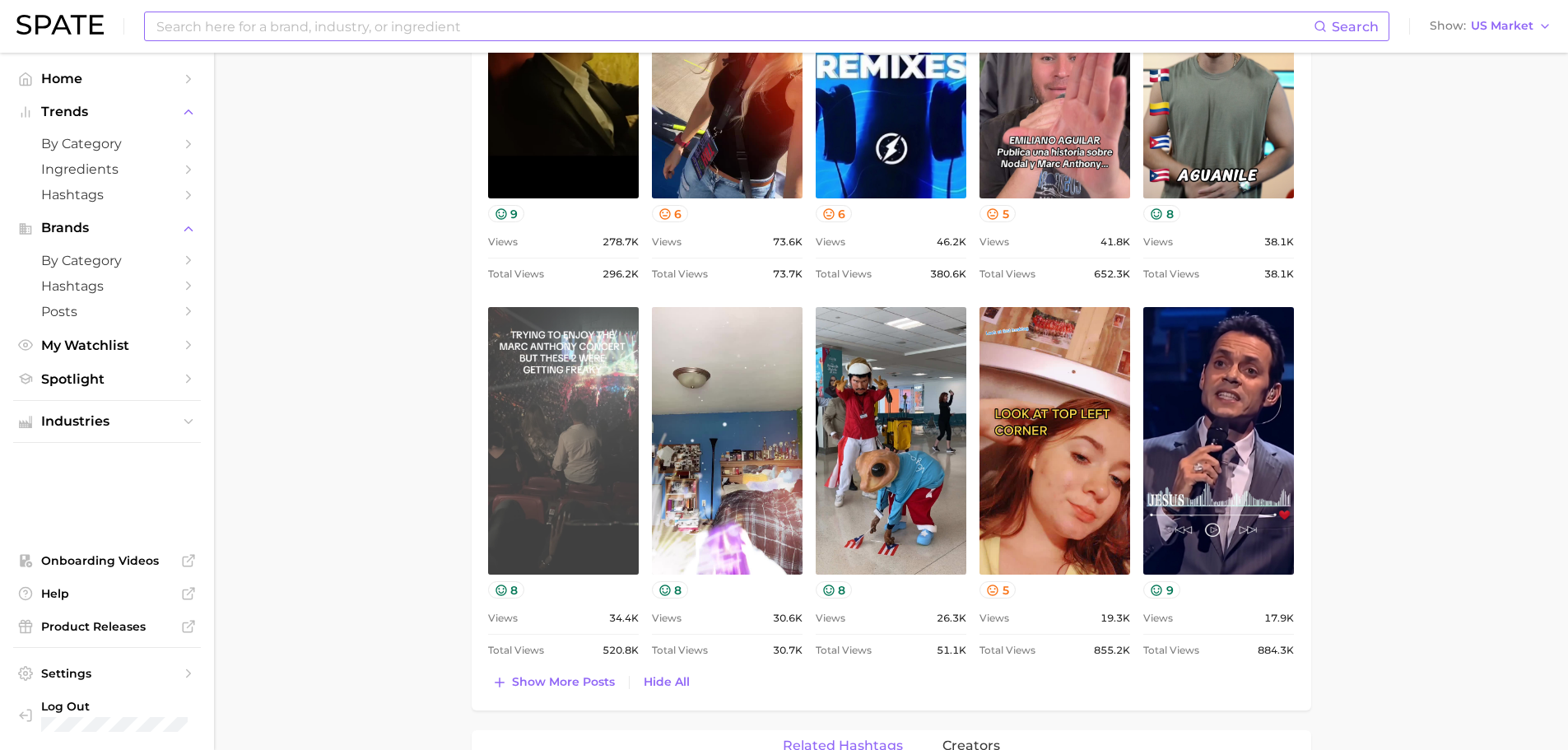
scroll to position [905, 0]
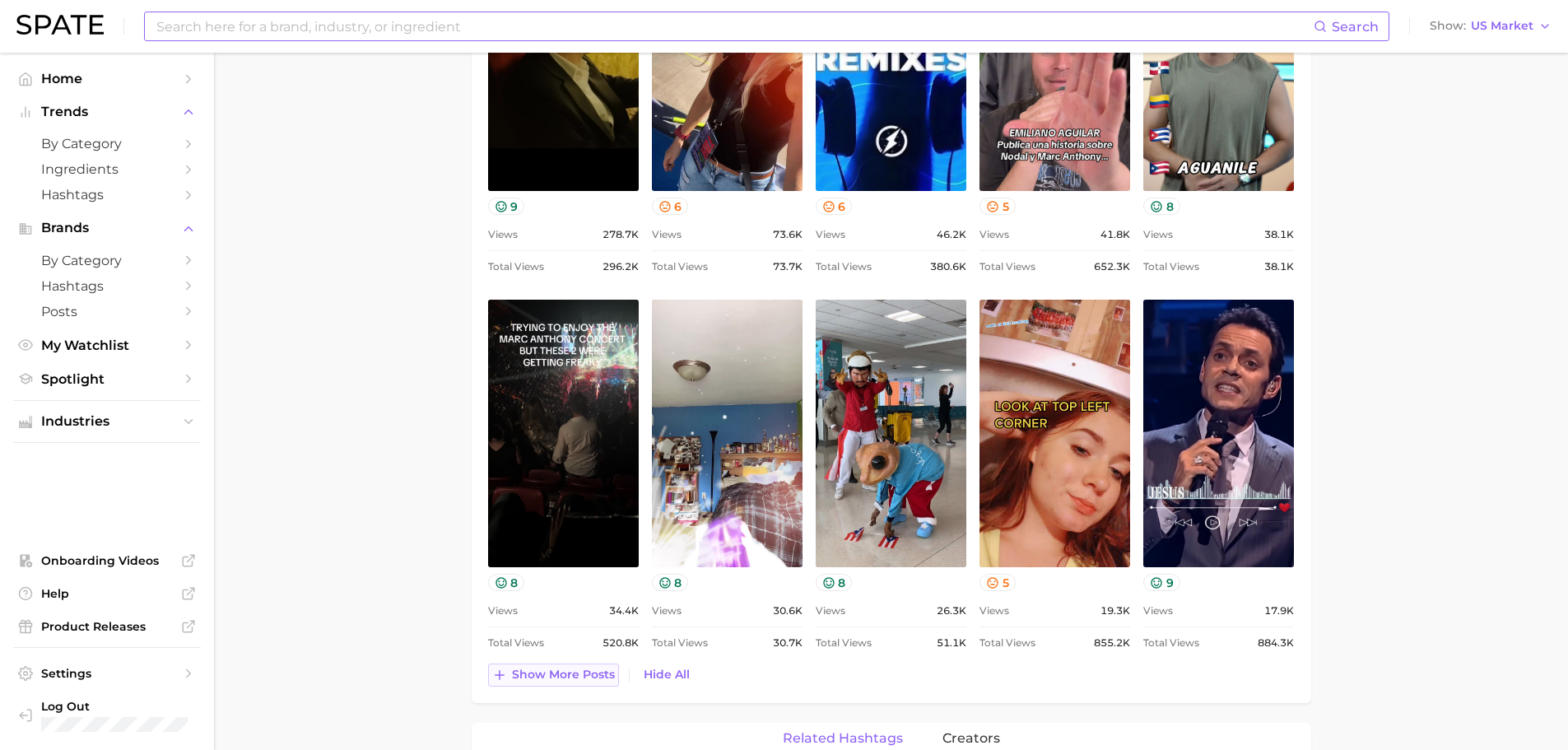
click at [536, 681] on span "Show more posts" at bounding box center [563, 675] width 103 height 14
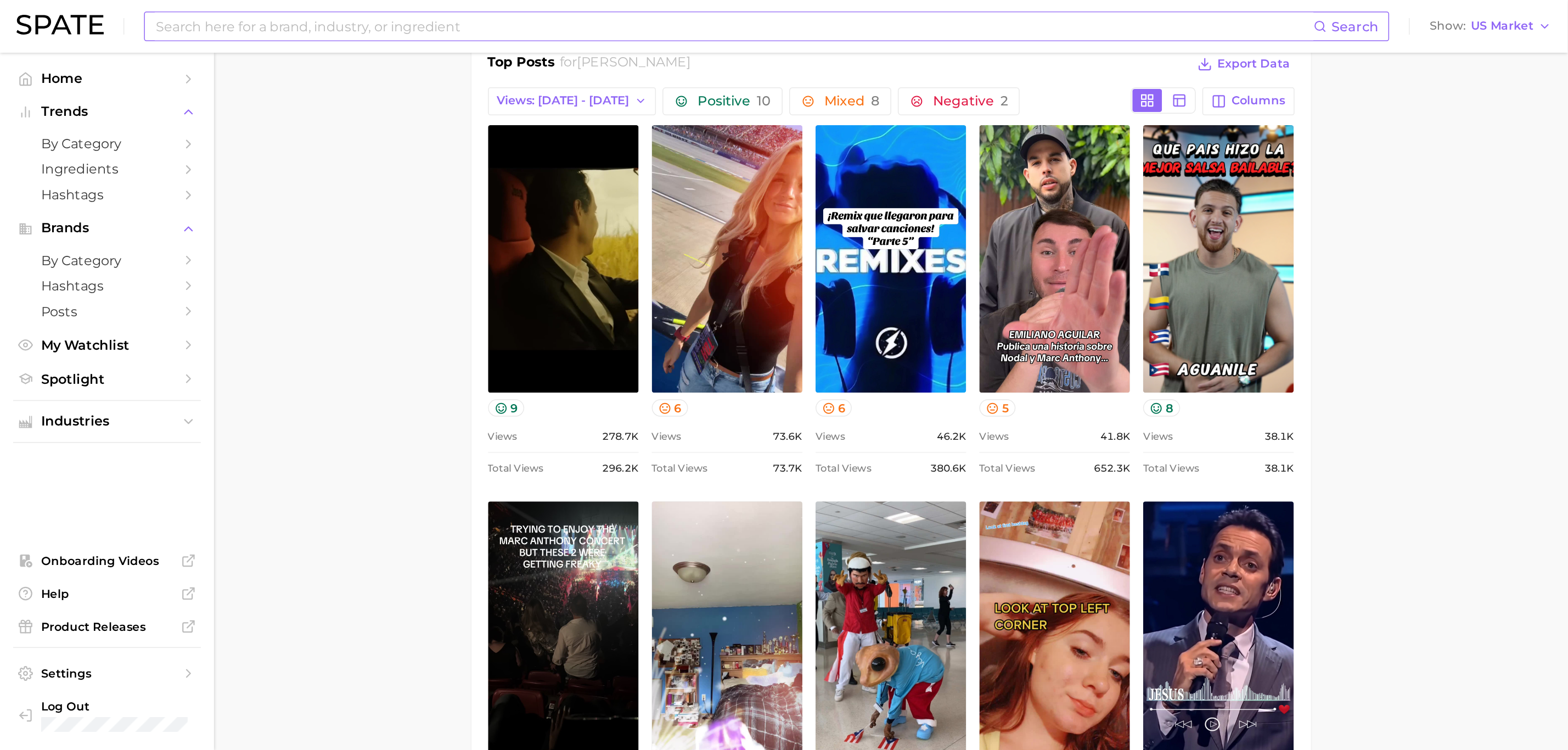
scroll to position [494, 0]
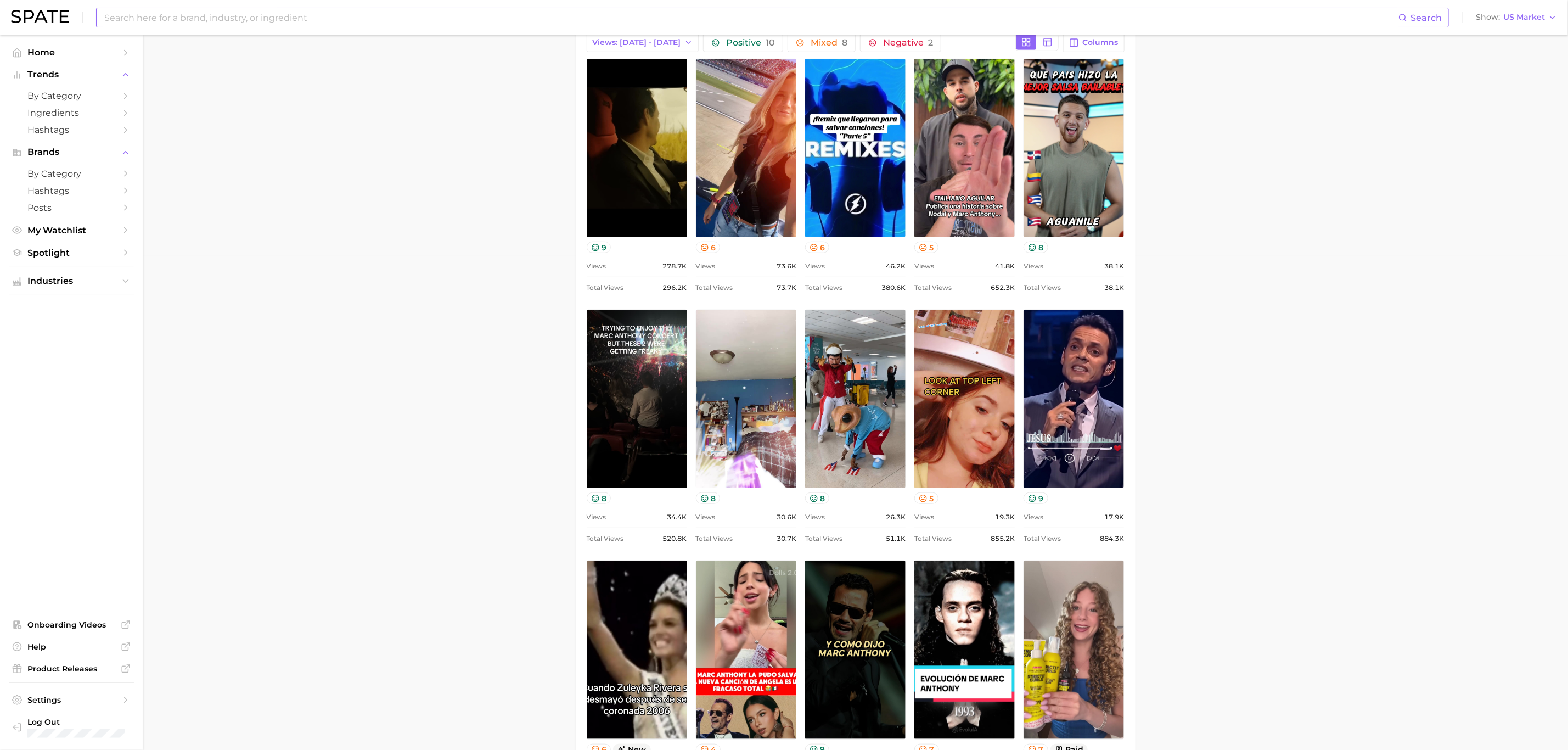
drag, startPoint x: 973, startPoint y: 1, endPoint x: 1235, endPoint y: 330, distance: 420.6
click at [1053, 303] on main "Overview Google TikTok Instagram Beta brand [PERSON_NAME] Add to Watchlist Expo…" at bounding box center [856, 672] width 1426 height 2262
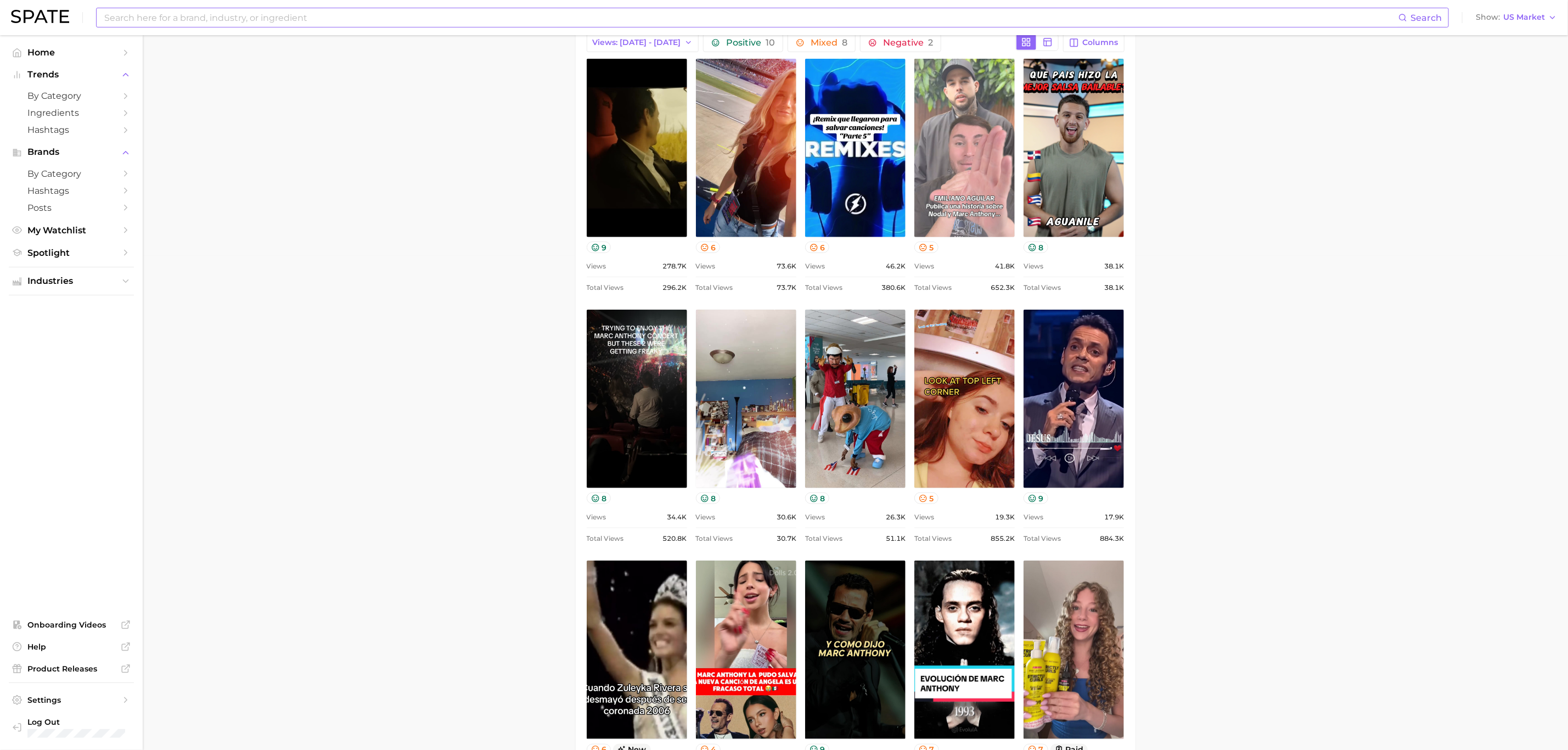
click at [956, 146] on link "view post on TikTok" at bounding box center [965, 148] width 100 height 179
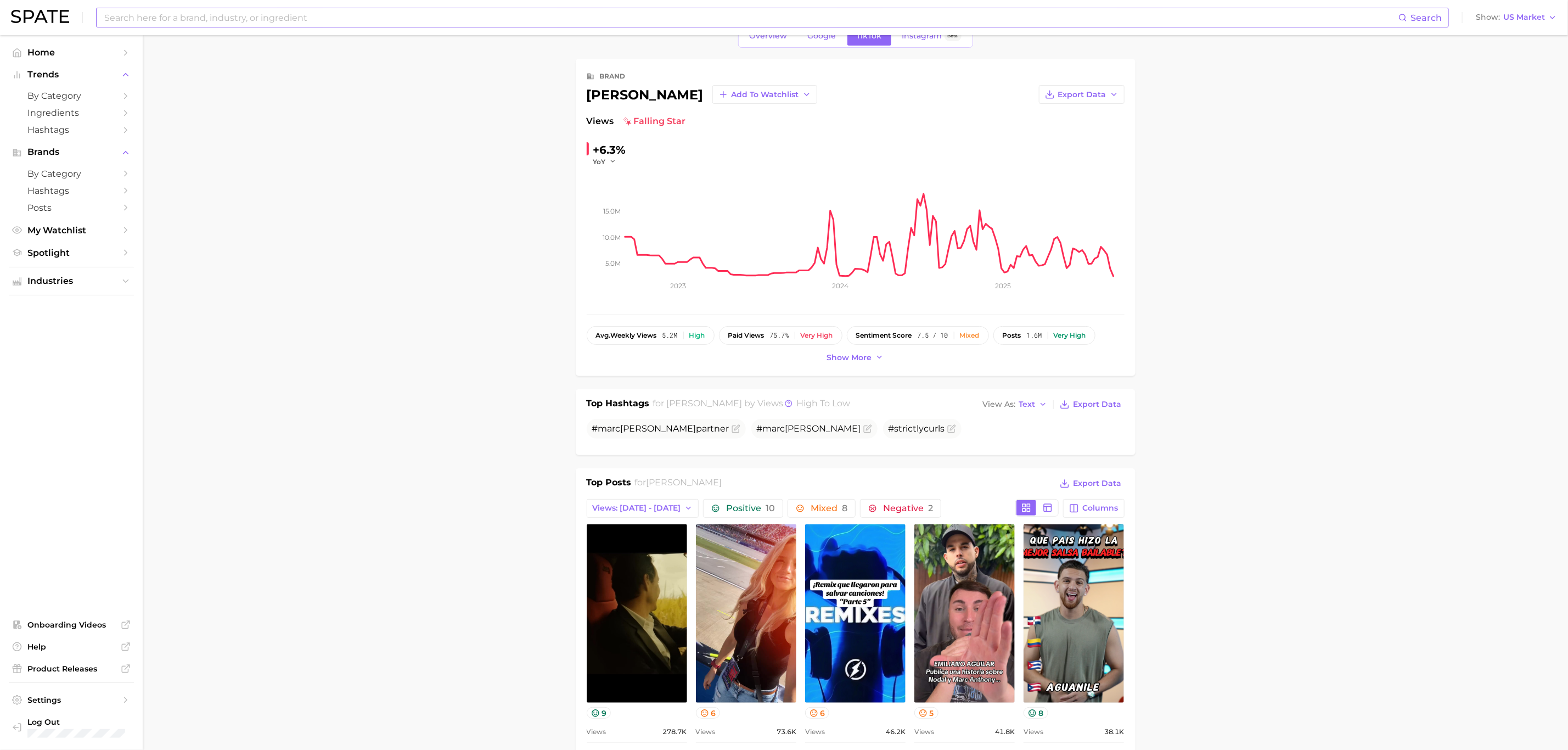
scroll to position [0, 0]
